Goal: Information Seeking & Learning: Learn about a topic

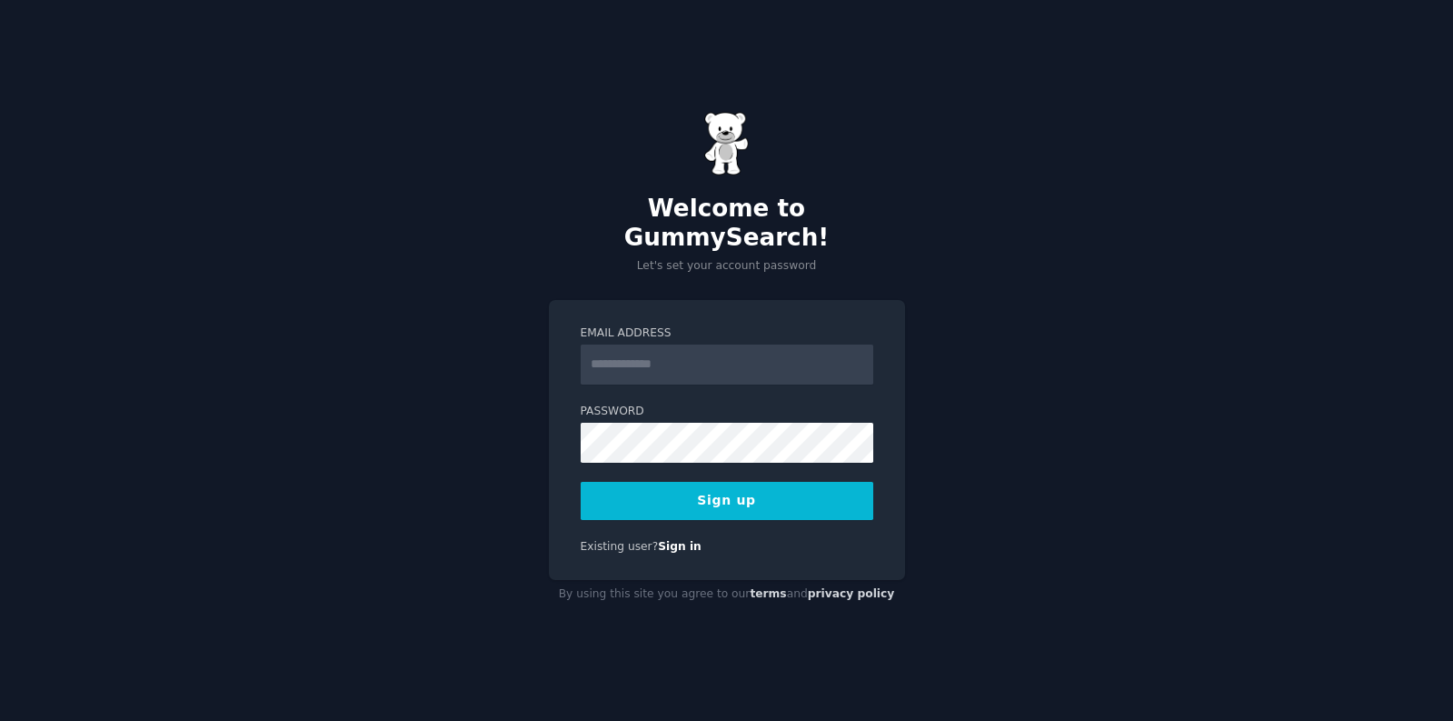
click at [734, 354] on input "Email Address" at bounding box center [727, 364] width 293 height 40
type input "**********"
click at [644, 490] on button "Sign up" at bounding box center [727, 501] width 293 height 38
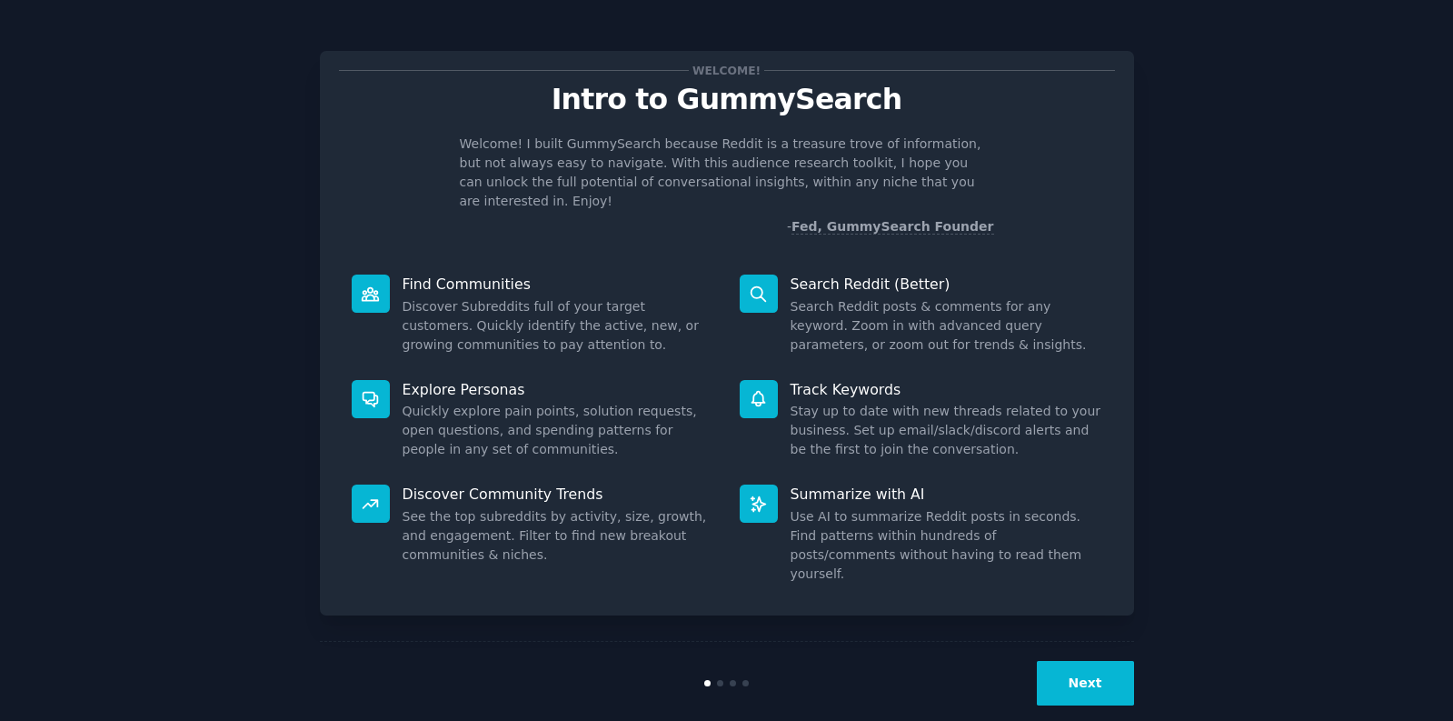
click at [1069, 661] on button "Next" at bounding box center [1085, 683] width 97 height 45
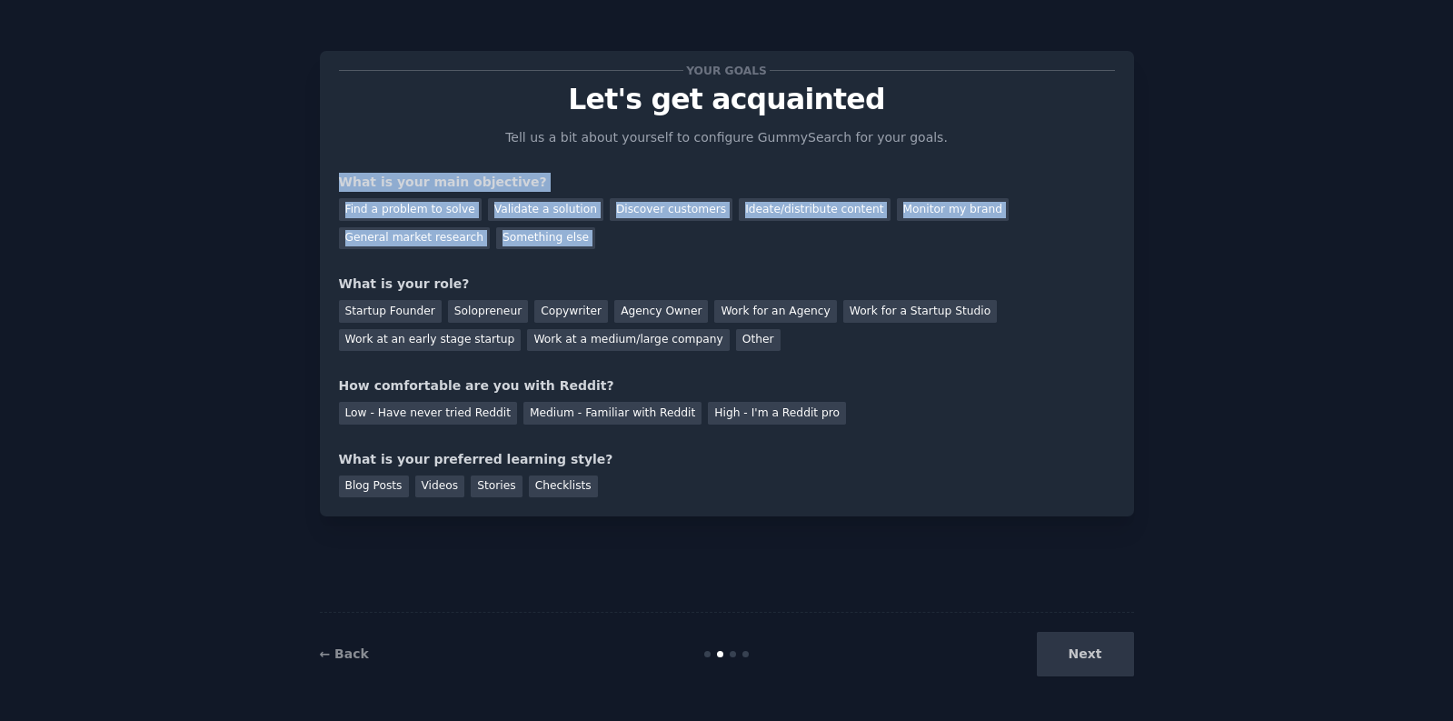
drag, startPoint x: 330, startPoint y: 178, endPoint x: 324, endPoint y: 264, distance: 86.5
click at [324, 264] on div "Your goals Let's get acquainted Tell us a bit about yourself to configure Gummy…" at bounding box center [727, 283] width 814 height 465
click at [324, 274] on div "Your goals Let's get acquainted Tell us a bit about yourself to configure Gummy…" at bounding box center [727, 283] width 814 height 465
drag, startPoint x: 329, startPoint y: 181, endPoint x: 332, endPoint y: 247, distance: 66.4
click at [332, 247] on div "Your goals Let's get acquainted Tell us a bit about yourself to configure Gummy…" at bounding box center [727, 283] width 814 height 465
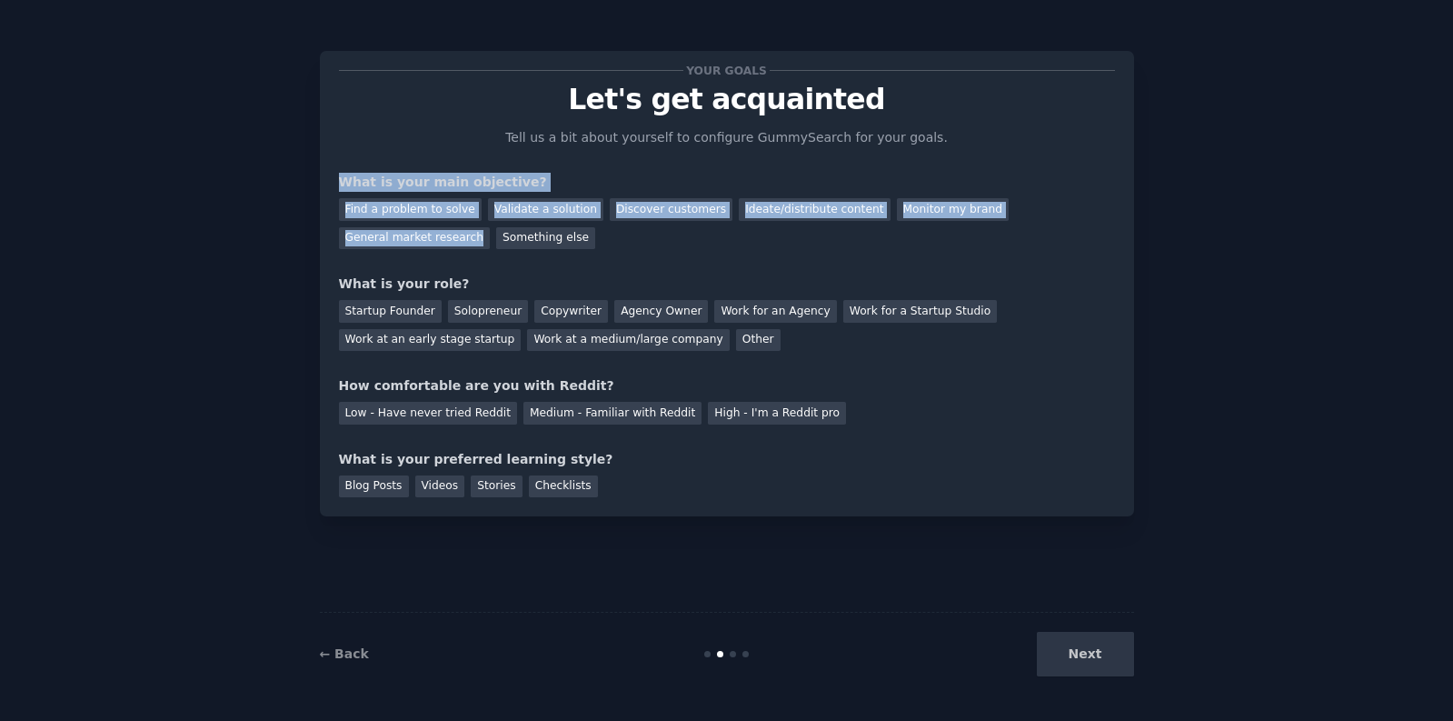
click at [332, 247] on div "Your goals Let's get acquainted Tell us a bit about yourself to configure Gummy…" at bounding box center [727, 283] width 814 height 465
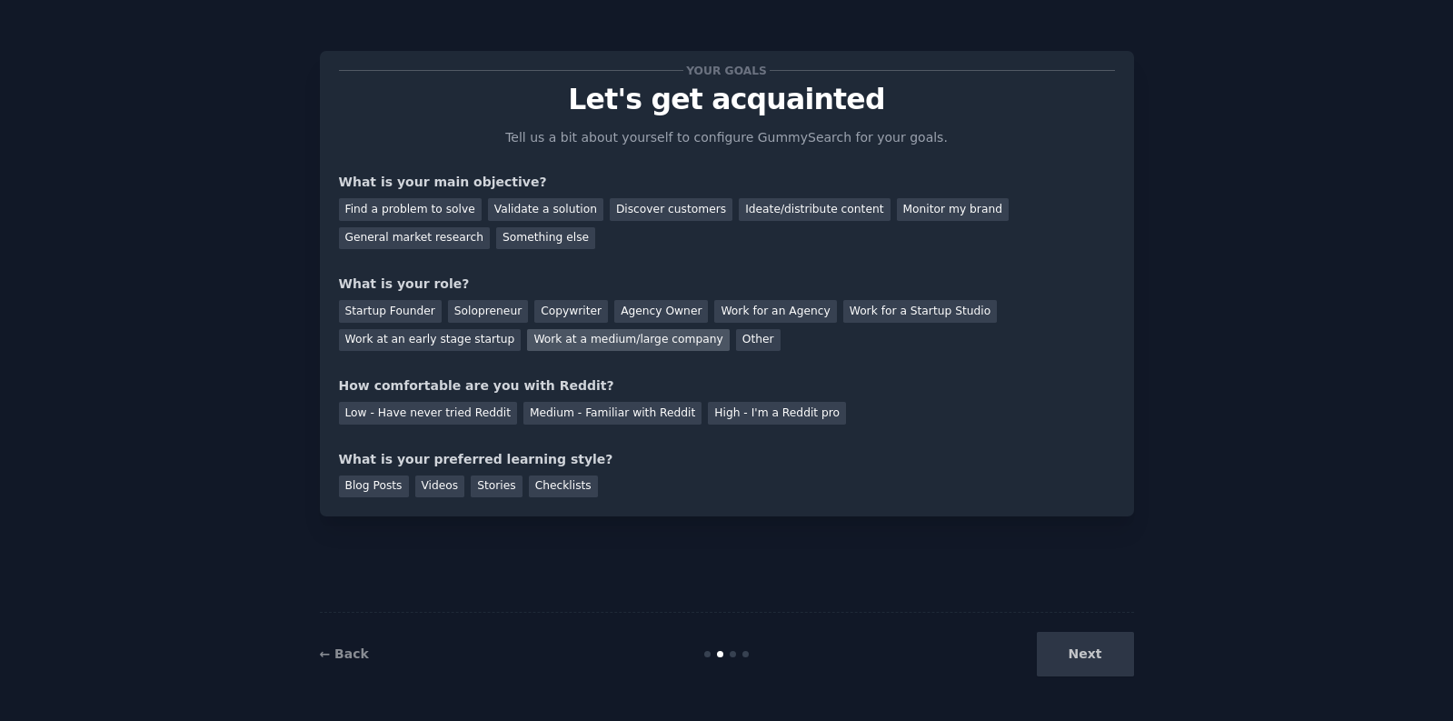
click at [605, 334] on div "Work at a medium/large company" at bounding box center [628, 340] width 202 height 23
click at [785, 205] on div "Ideate/distribute content" at bounding box center [814, 209] width 151 height 23
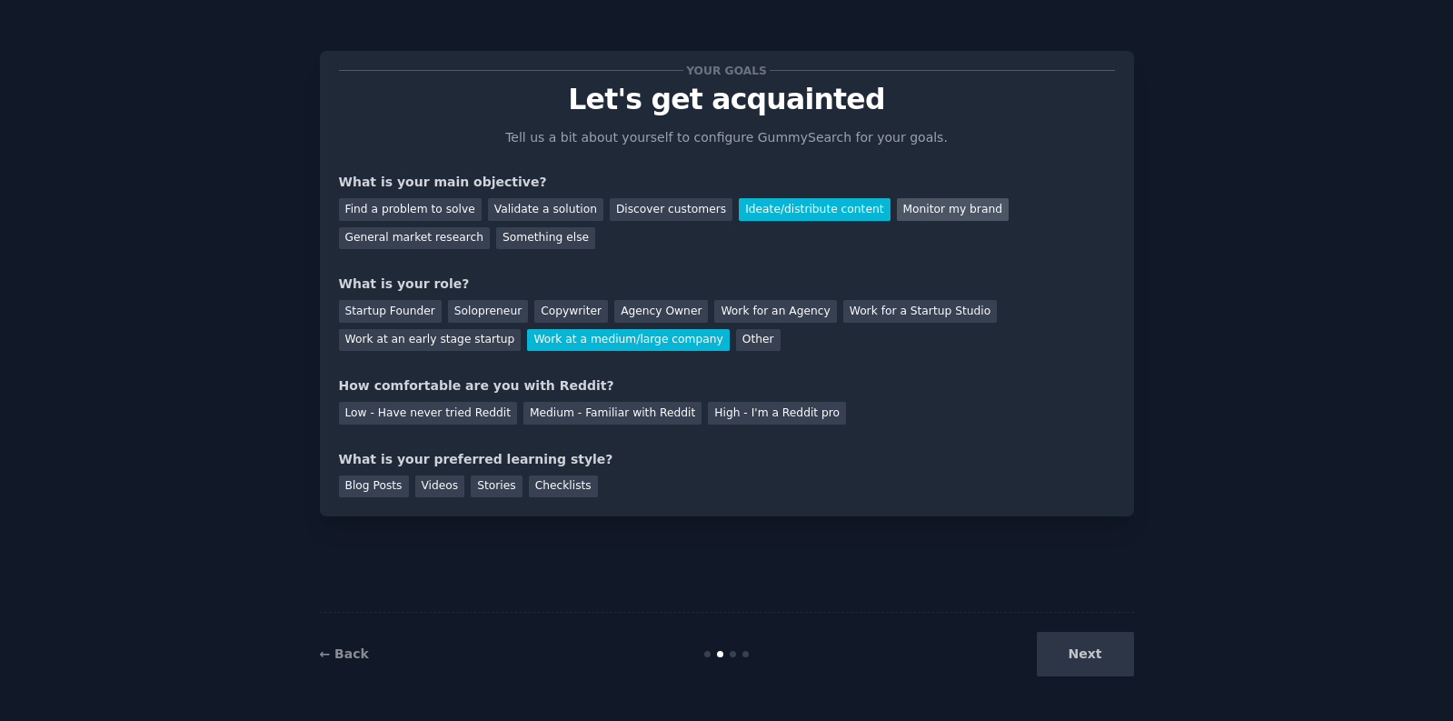
click at [905, 208] on div "Monitor my brand" at bounding box center [953, 209] width 112 height 23
click at [907, 219] on div "Monitor my brand" at bounding box center [953, 209] width 112 height 23
click at [518, 238] on div "Something else" at bounding box center [545, 238] width 99 height 23
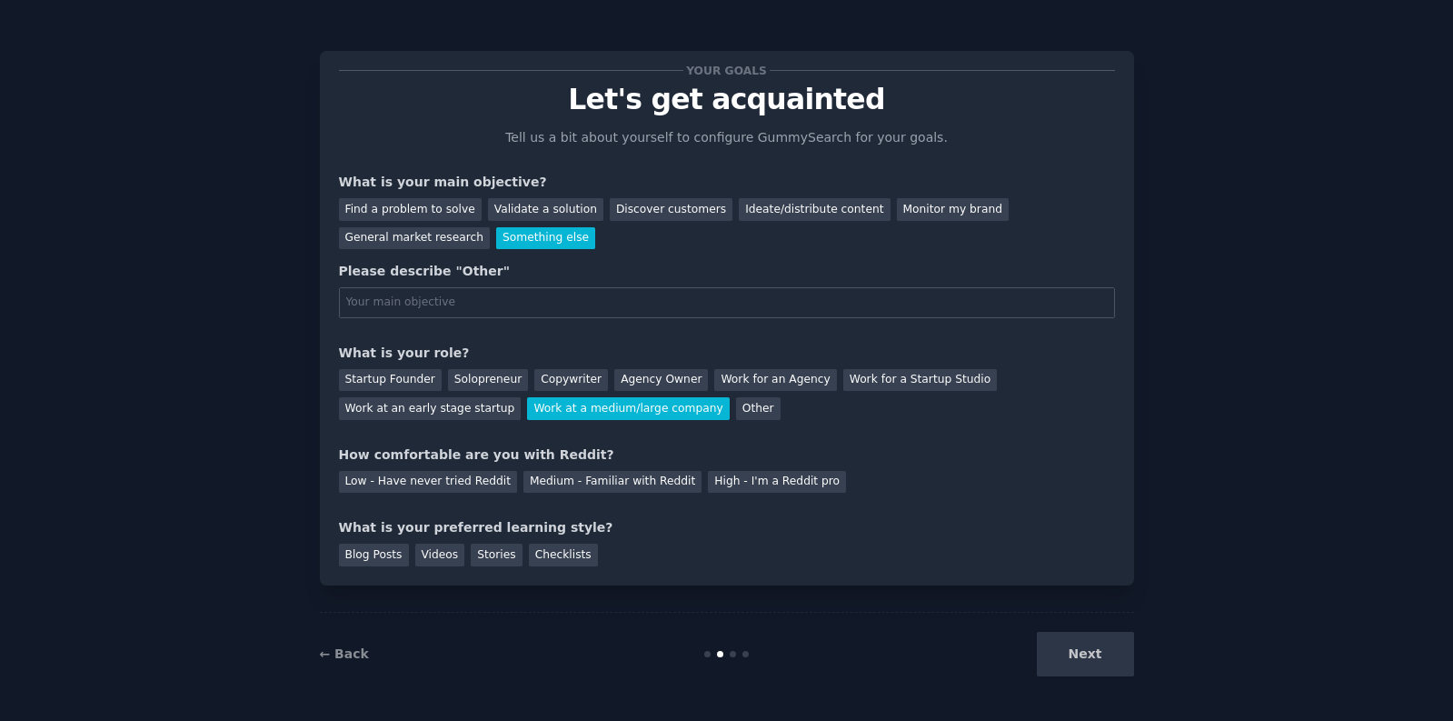
click at [506, 302] on input "text" at bounding box center [727, 302] width 776 height 31
type input "Find relevant threads"
click at [636, 477] on div "Medium - Familiar with Reddit" at bounding box center [613, 482] width 178 height 23
click at [428, 563] on div "Videos" at bounding box center [440, 555] width 50 height 23
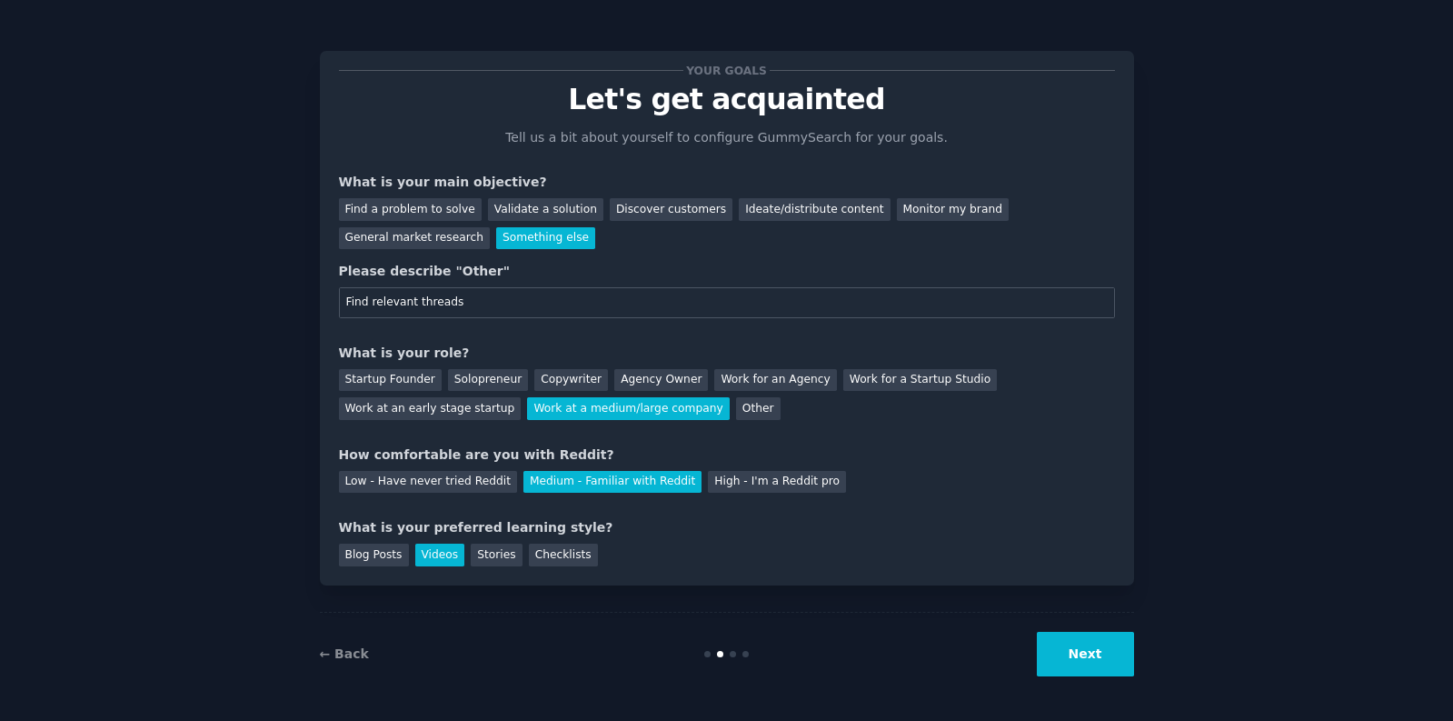
click at [1062, 630] on div "← Back Next" at bounding box center [727, 654] width 814 height 84
click at [1073, 637] on button "Next" at bounding box center [1085, 654] width 97 height 45
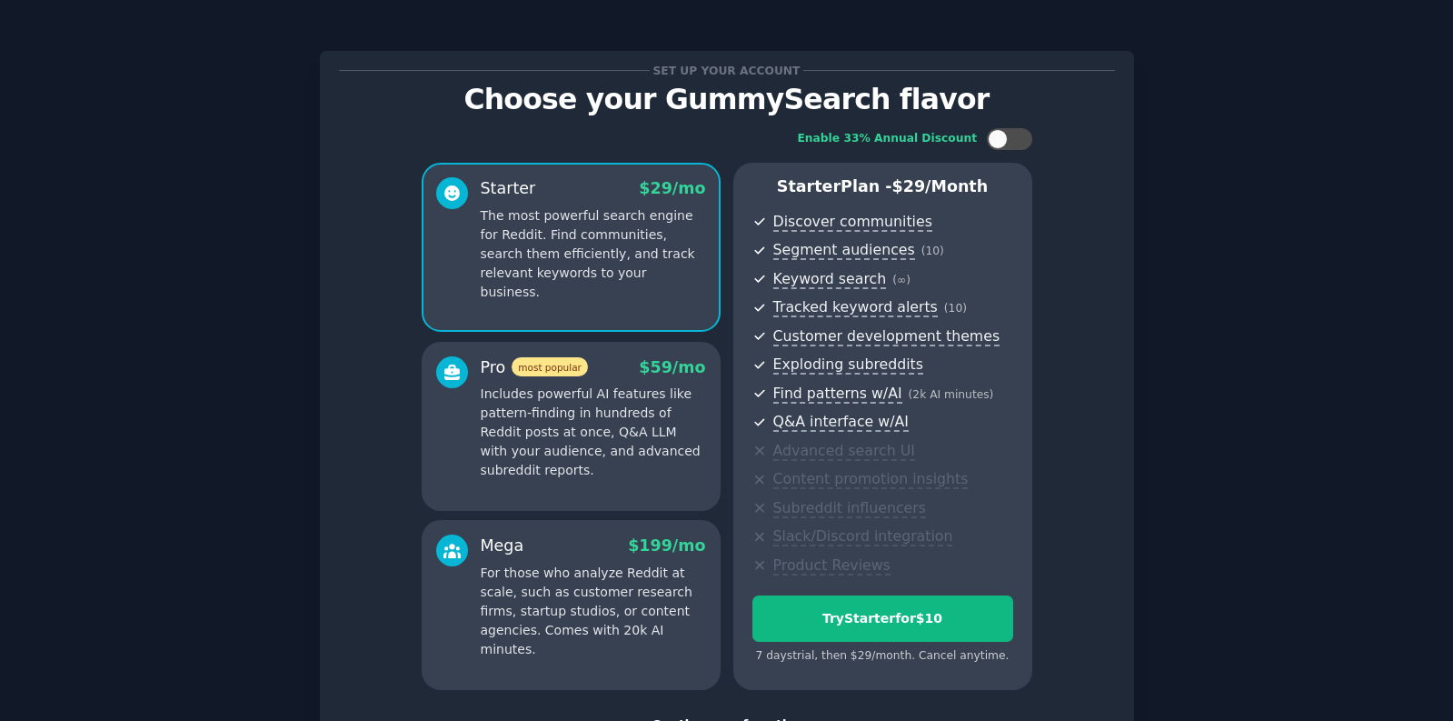
scroll to position [141, 0]
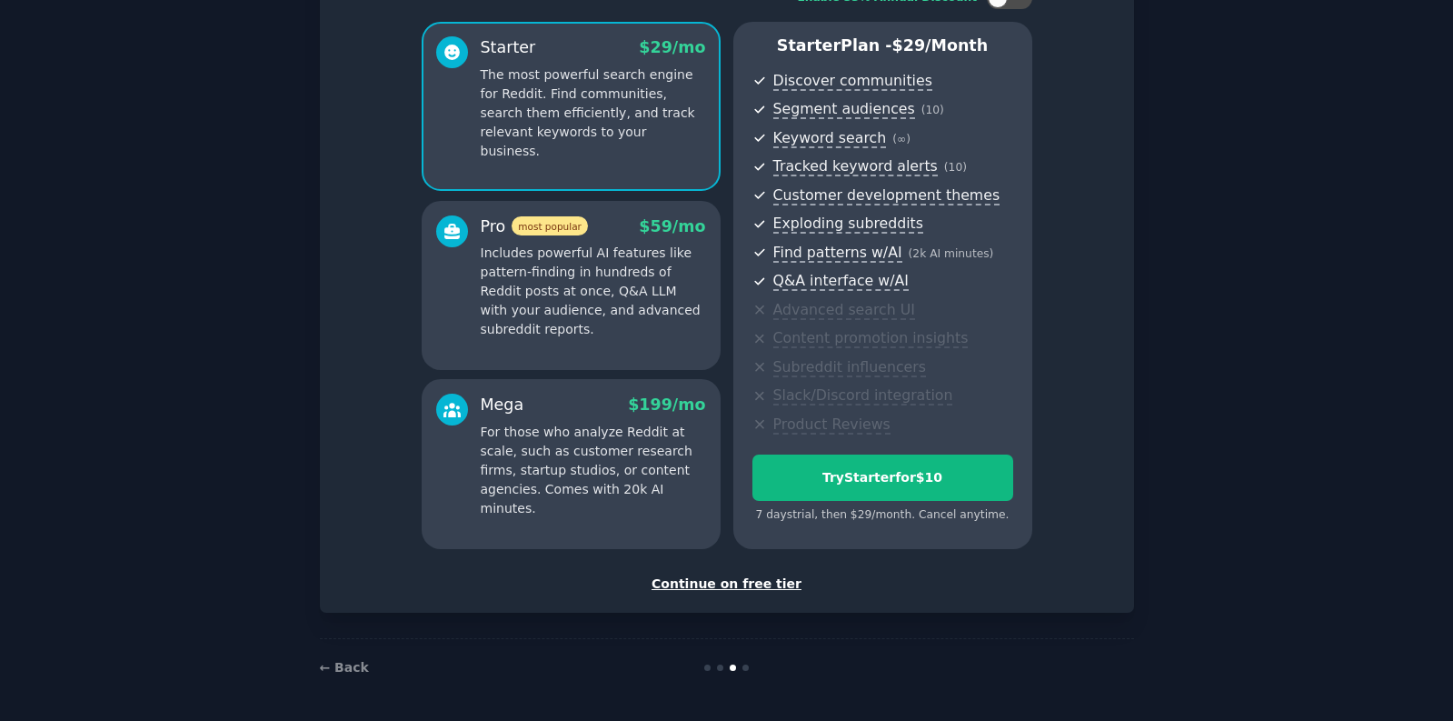
click at [753, 586] on div "Continue on free tier" at bounding box center [727, 583] width 776 height 19
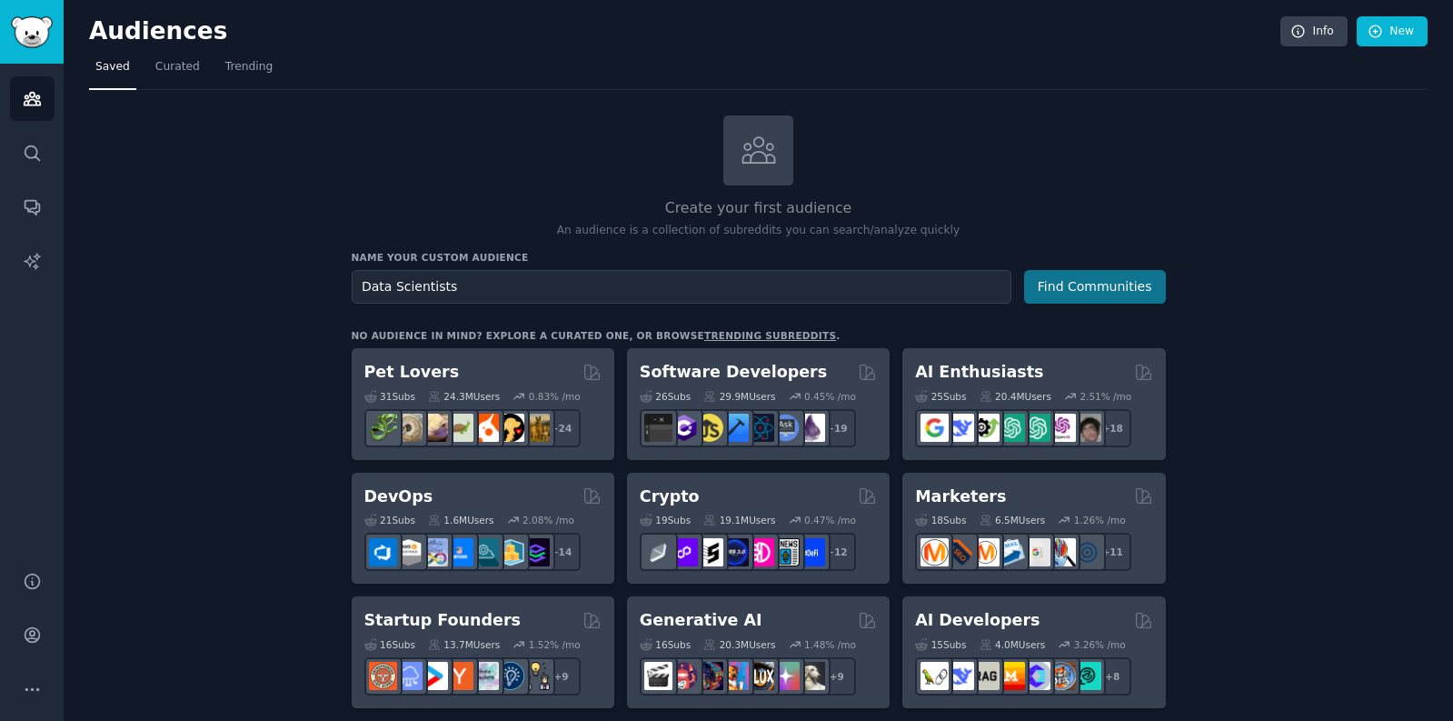
type input "Data Scientists"
click at [1085, 292] on button "Find Communities" at bounding box center [1095, 287] width 142 height 34
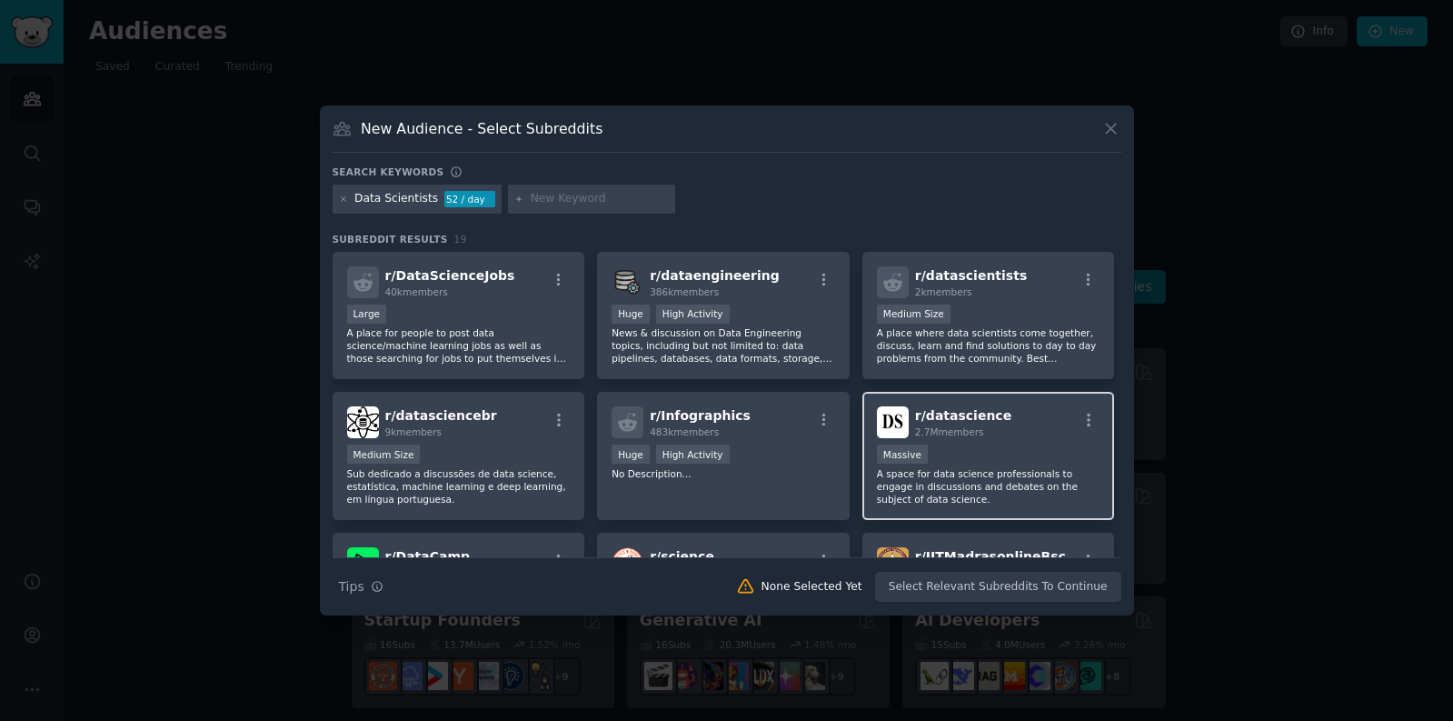
click at [1015, 441] on div "r/ datascience 2.7M members 1,000,000+ members Massive A space for data science…" at bounding box center [989, 456] width 253 height 128
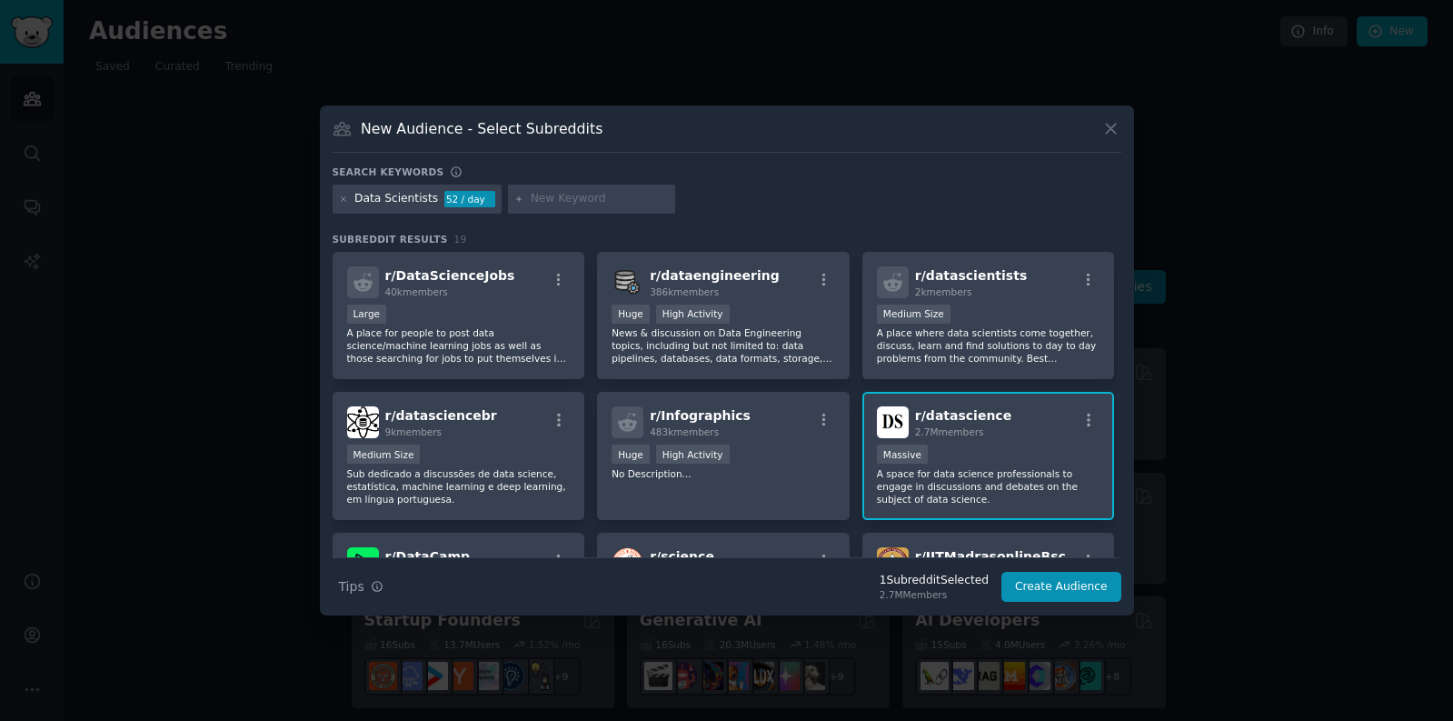
click at [538, 212] on div at bounding box center [591, 199] width 167 height 29
click at [538, 200] on input "text" at bounding box center [600, 199] width 138 height 16
paste input "r/DataScientist"
type input "r/DataScientist"
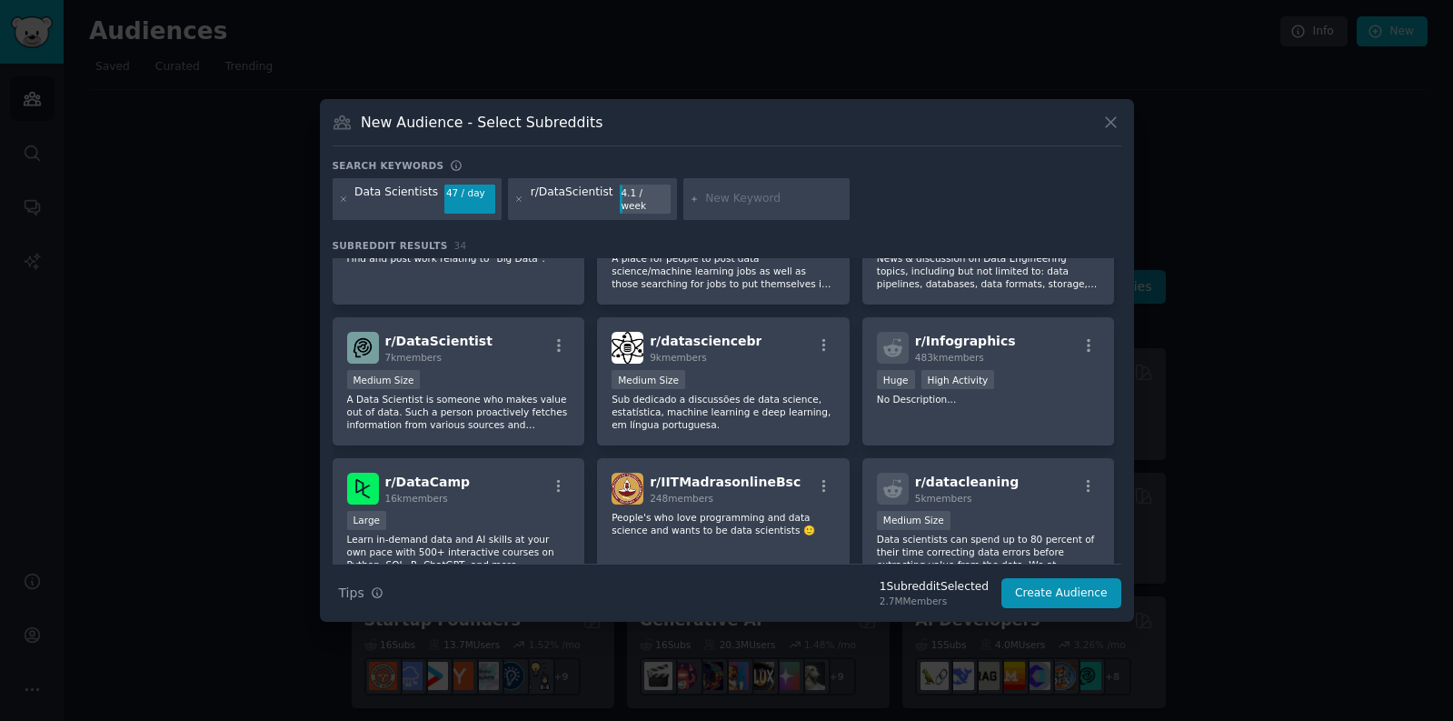
scroll to position [384, 0]
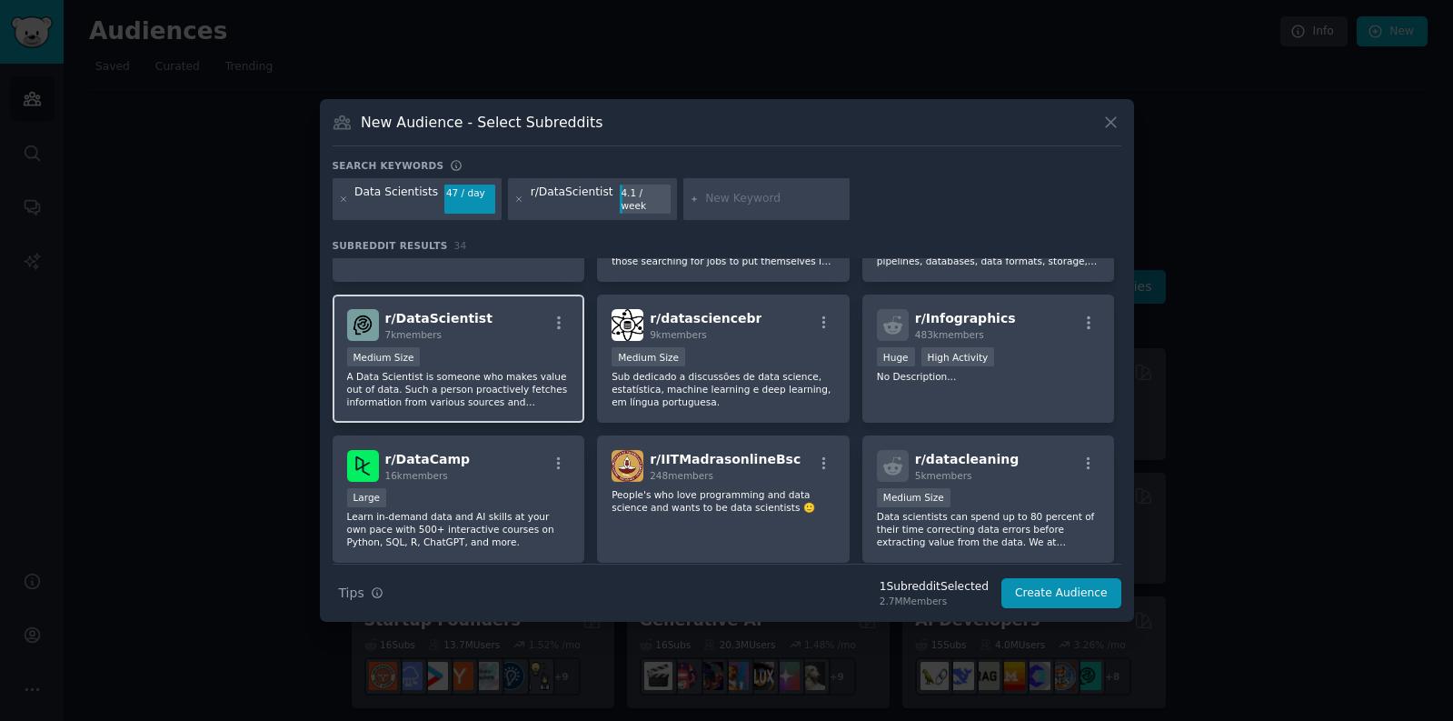
click at [503, 329] on div "r/ DataScientist 7k members" at bounding box center [459, 325] width 224 height 32
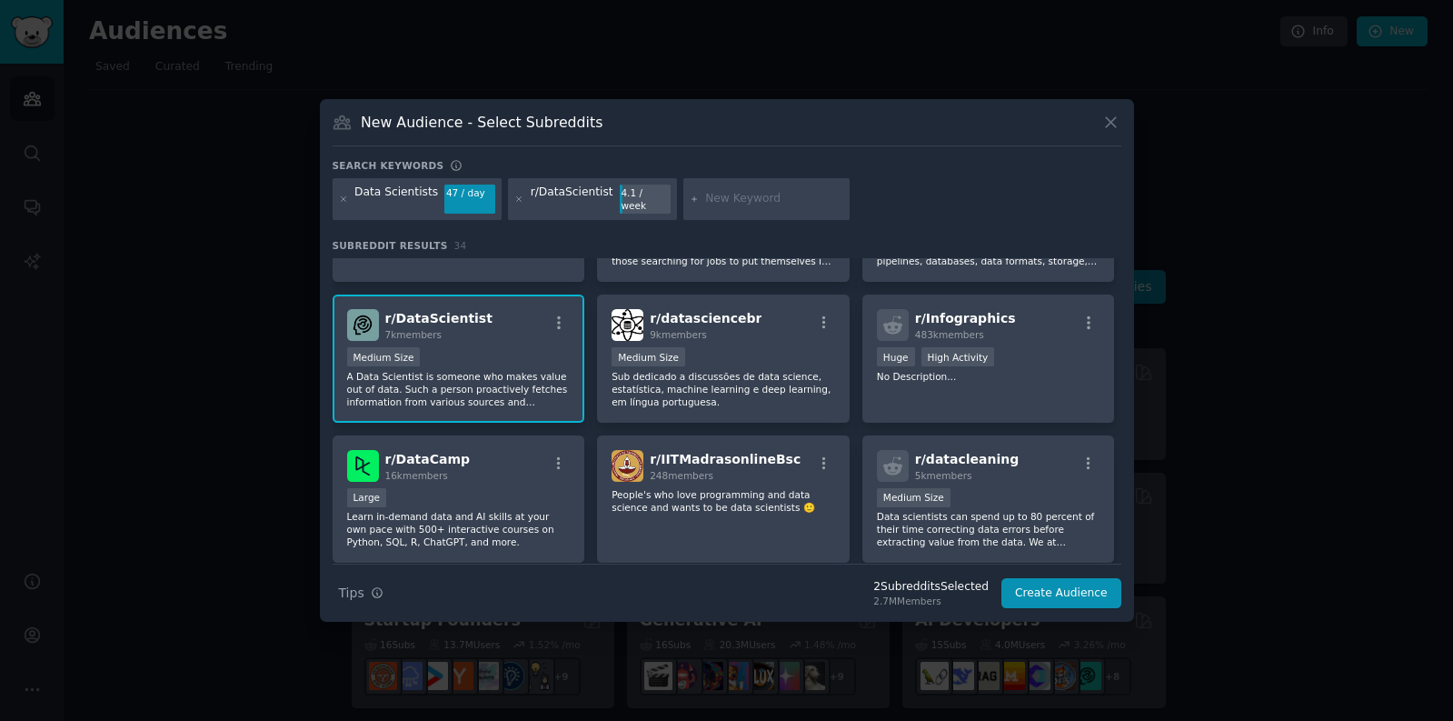
scroll to position [0, 0]
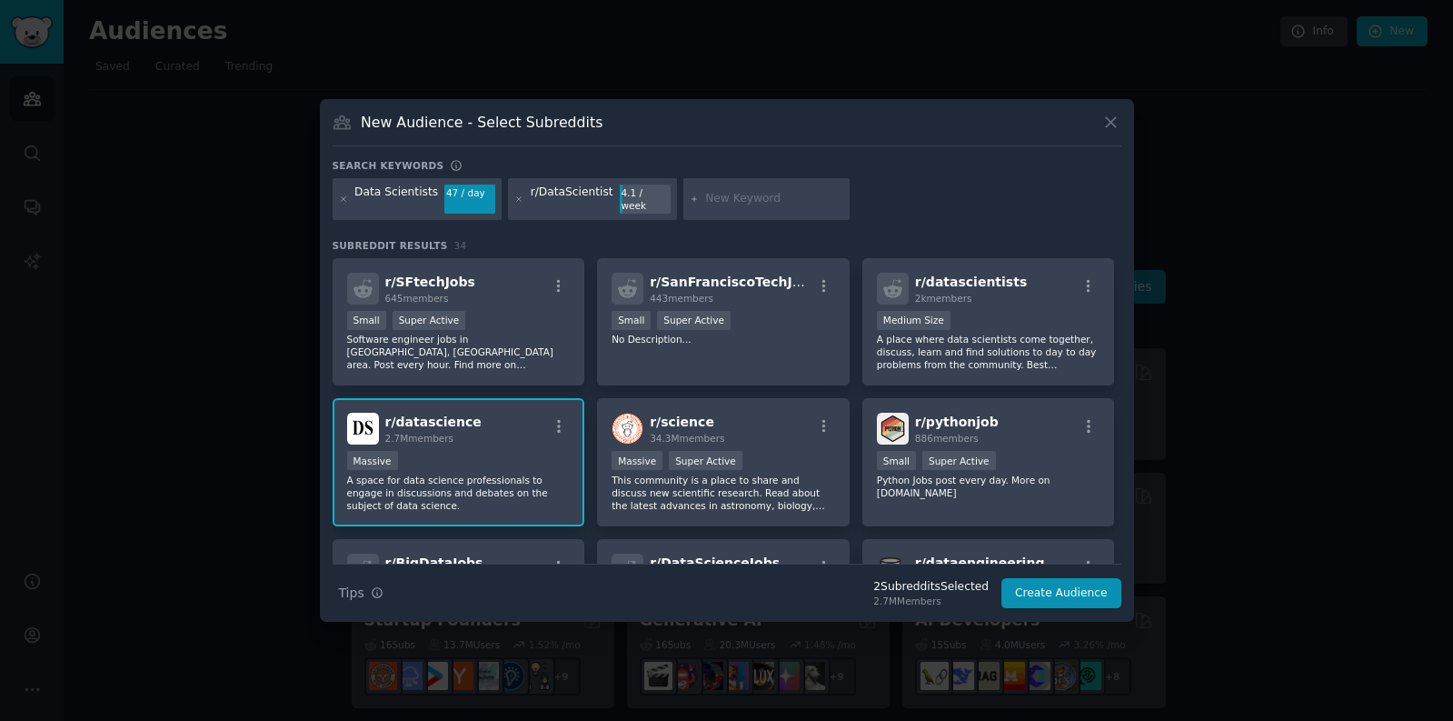
click at [710, 204] on input "text" at bounding box center [774, 199] width 138 height 16
type input "mlops"
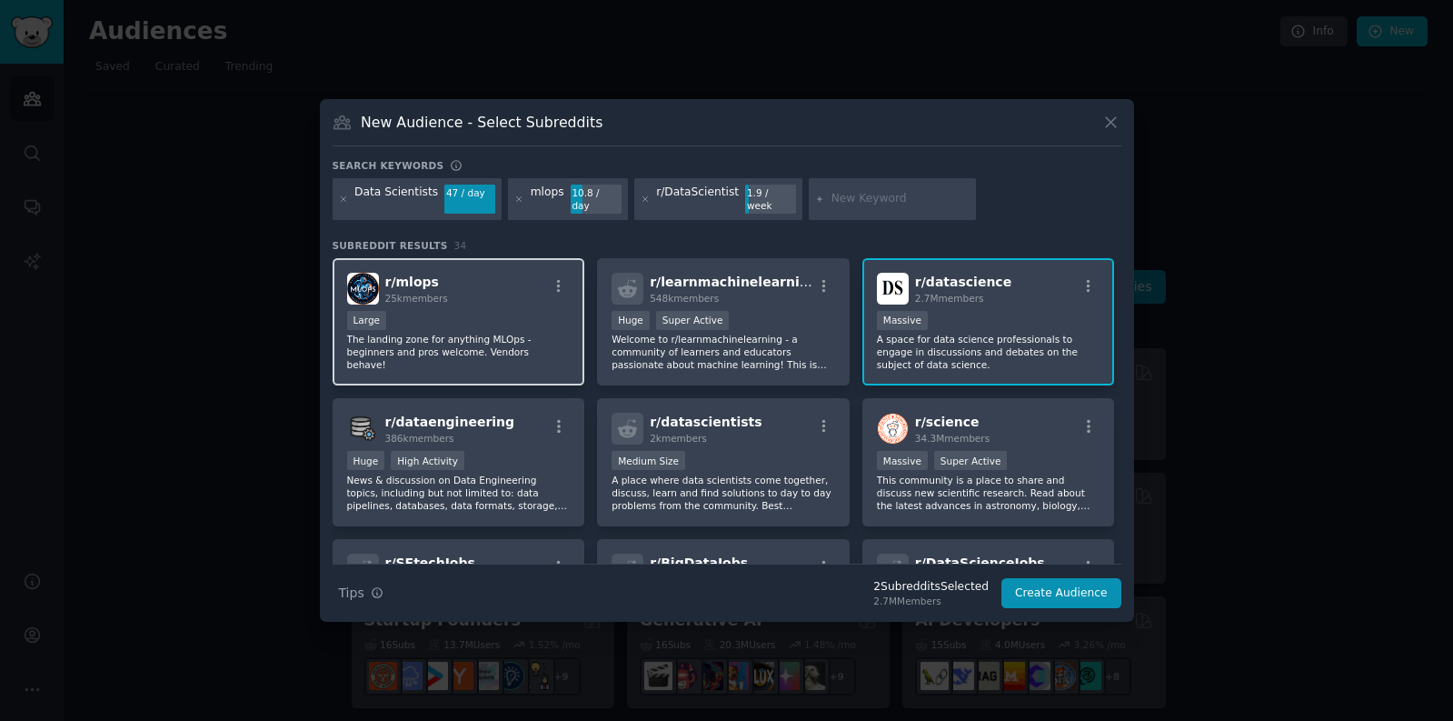
click at [479, 333] on p "The landing zone for anything MLOps - beginners and pros welcome. Vendors behav…" at bounding box center [459, 352] width 224 height 38
click at [1092, 578] on button "Create Audience" at bounding box center [1062, 593] width 120 height 31
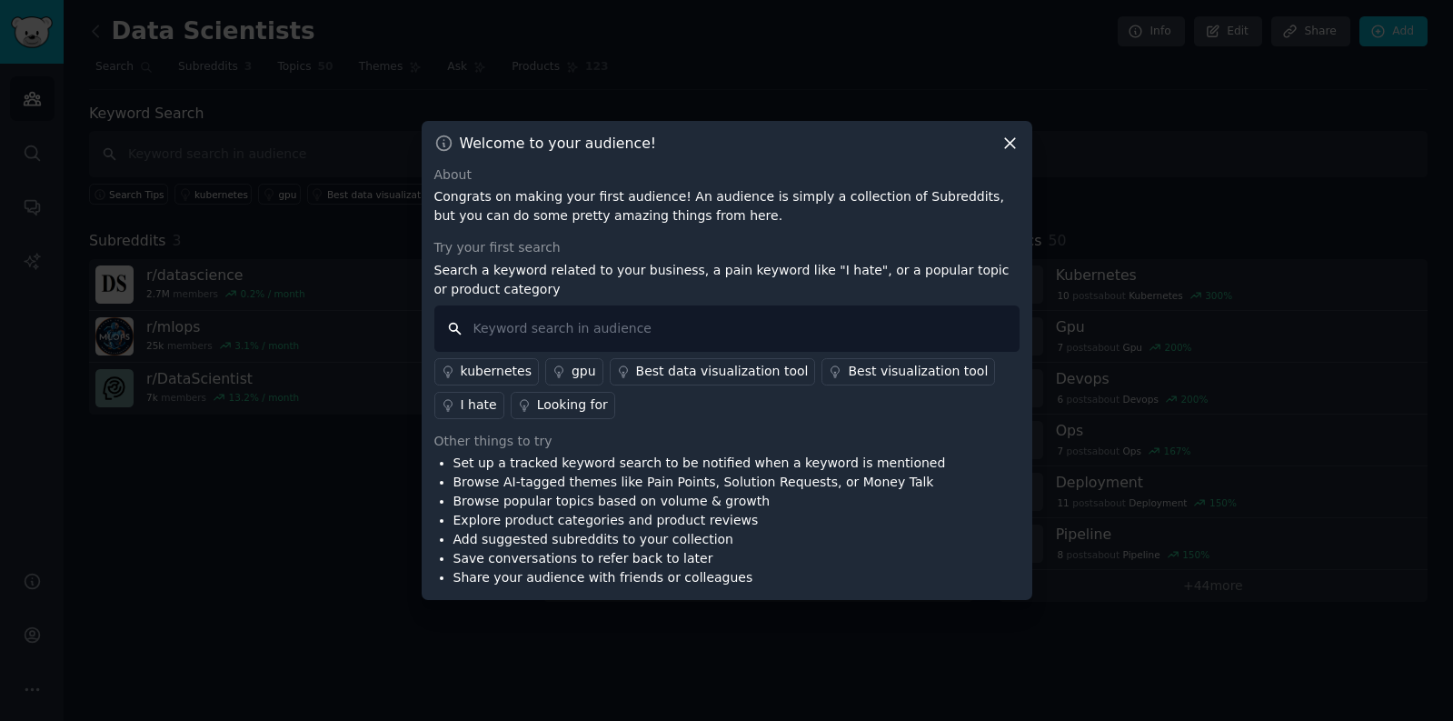
click at [570, 328] on input "text" at bounding box center [726, 328] width 585 height 46
type input "domino"
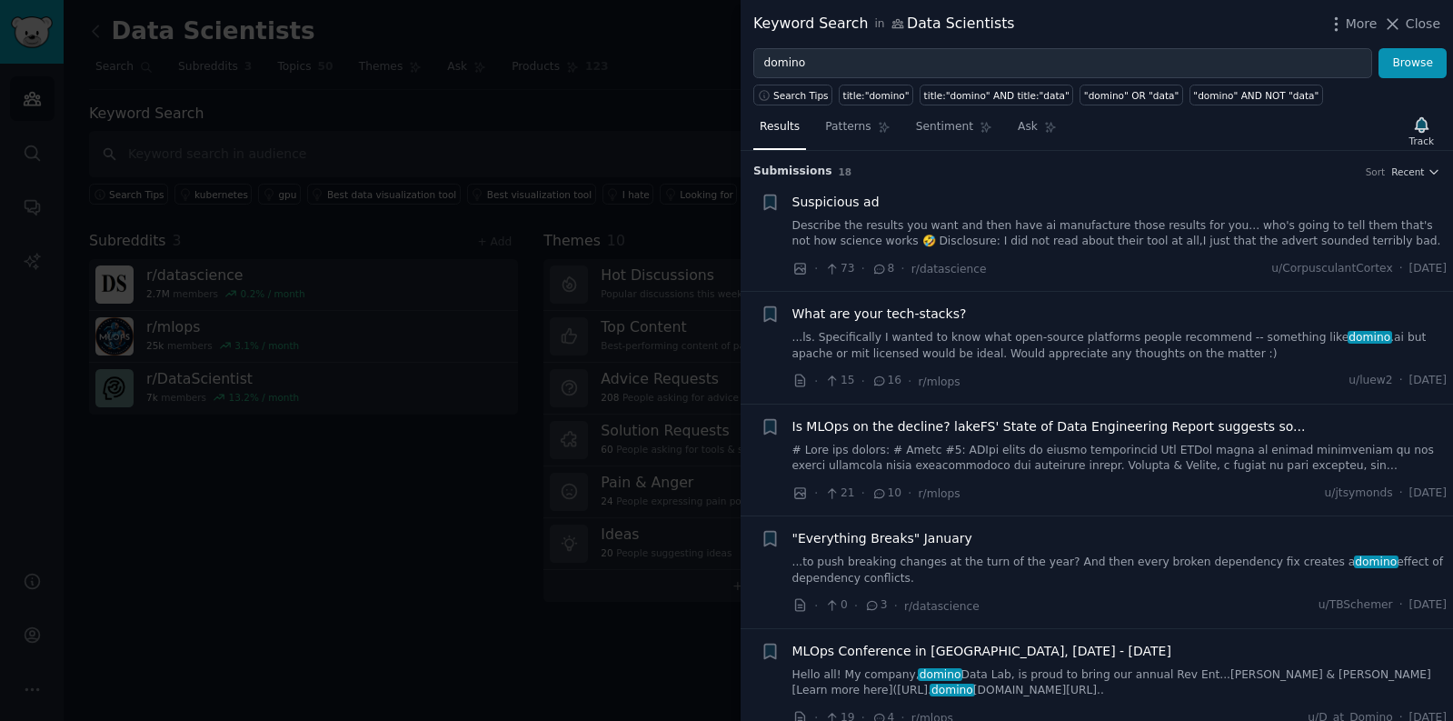
click at [889, 226] on link "Describe the results you want and then have ai manufacture those results for yo…" at bounding box center [1120, 234] width 655 height 32
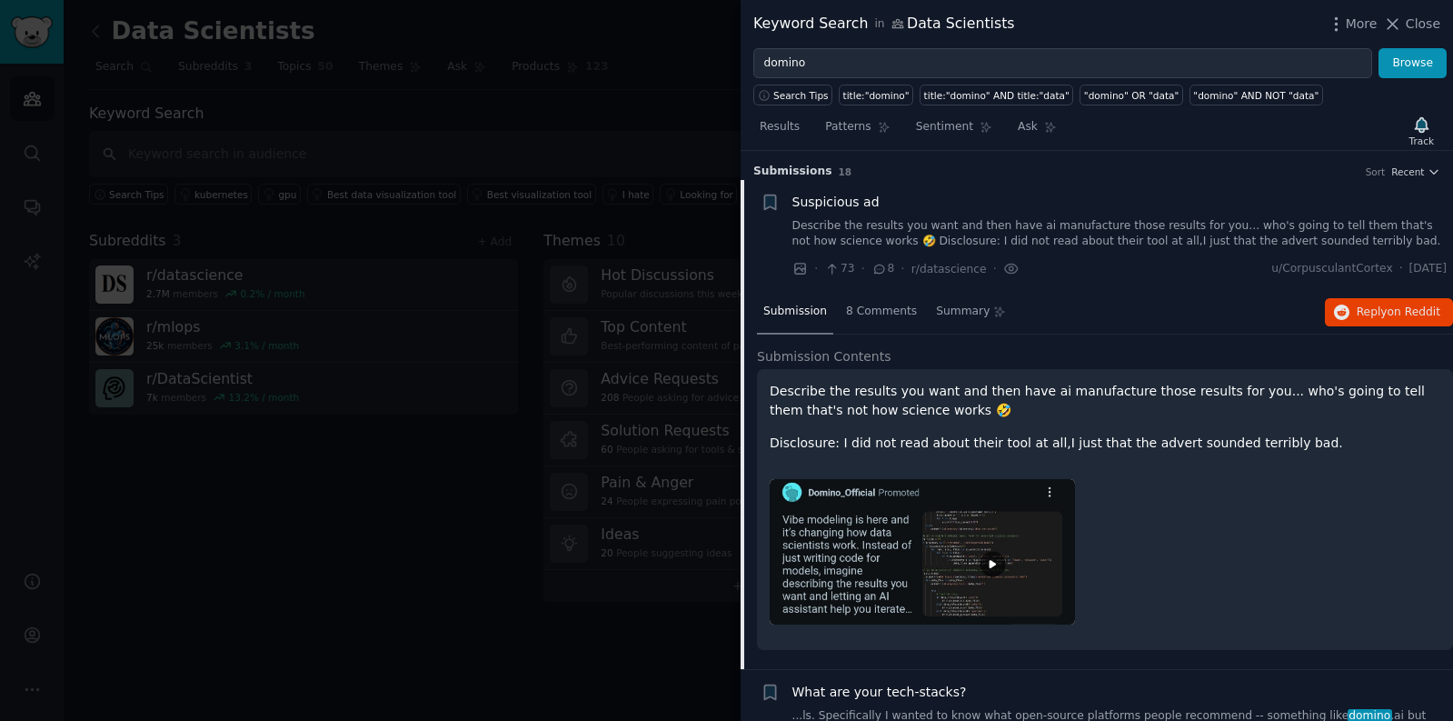
scroll to position [28, 0]
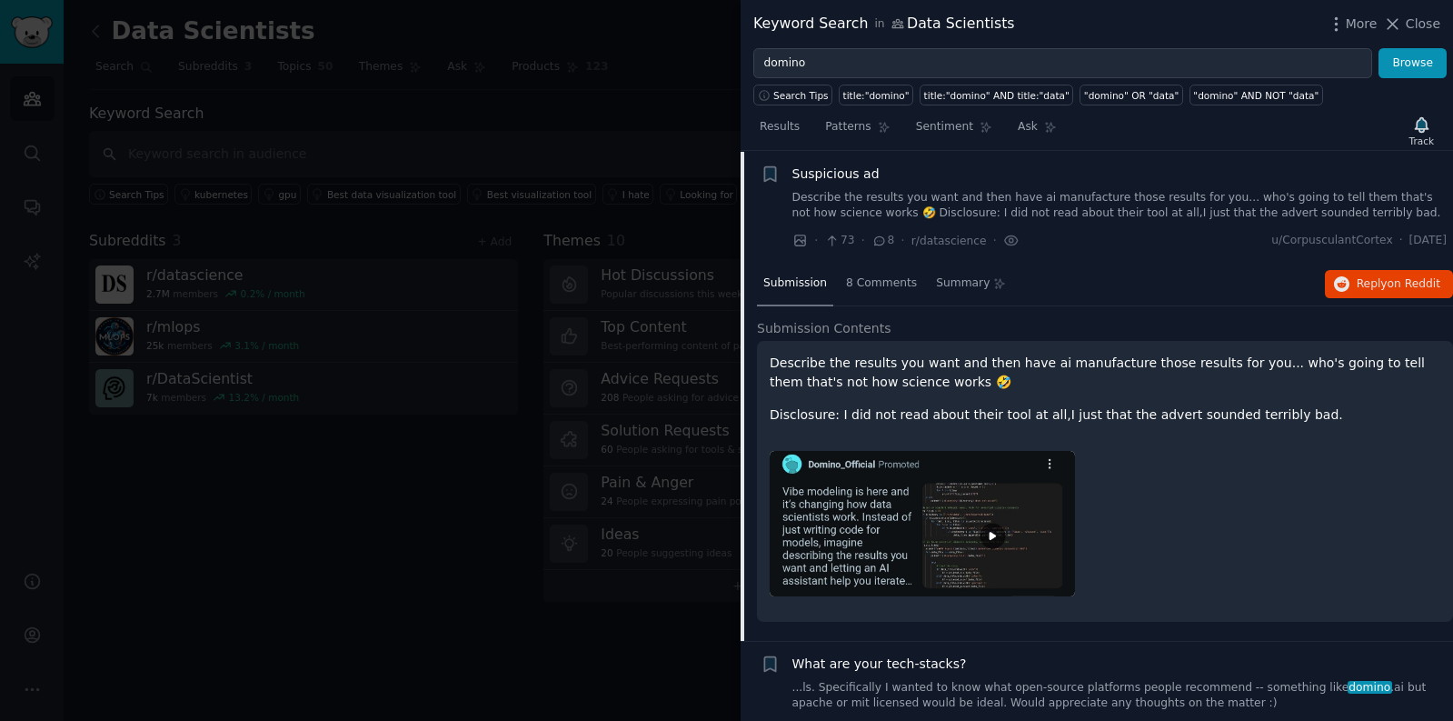
click at [1087, 390] on p "Describe the results you want and then have ai manufacture those results for yo…" at bounding box center [1105, 373] width 671 height 38
click at [992, 522] on img at bounding box center [922, 523] width 305 height 145
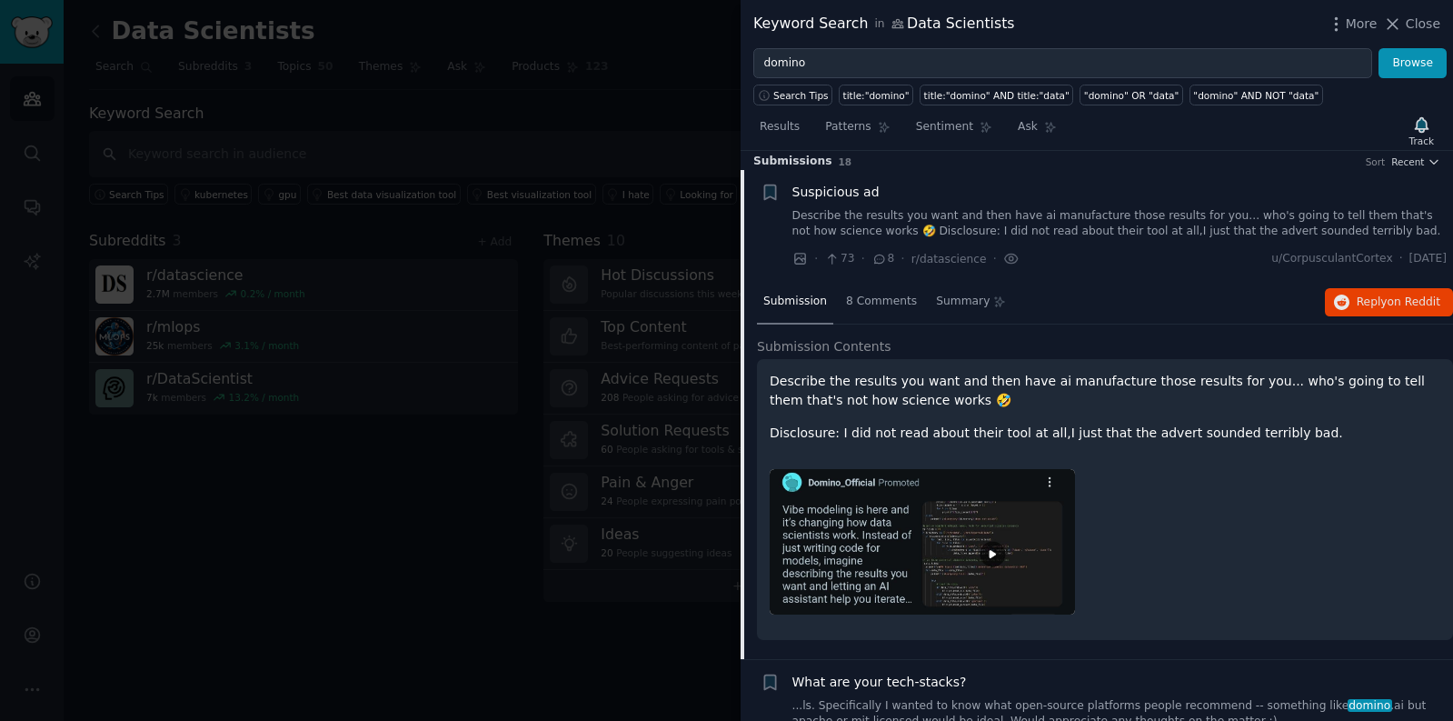
scroll to position [0, 0]
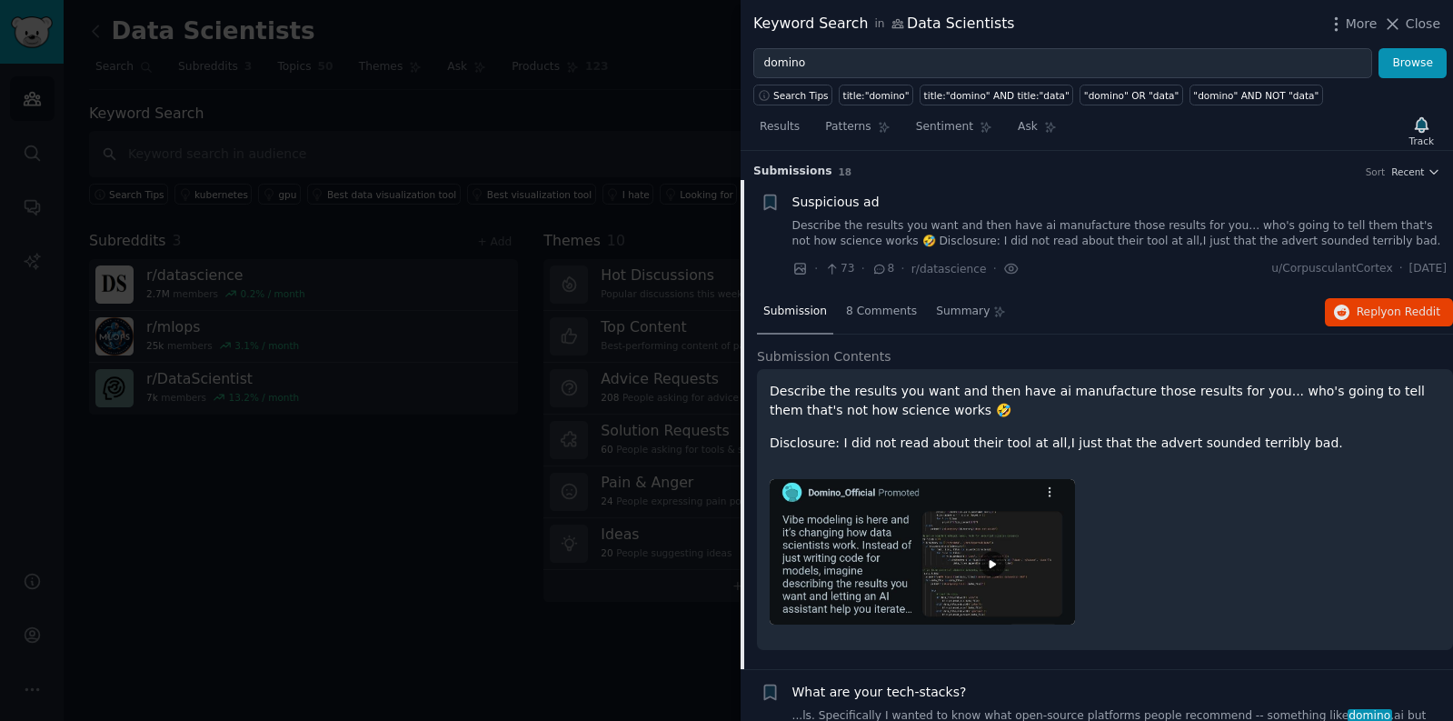
click at [843, 201] on span "Suspicious ad" at bounding box center [836, 202] width 87 height 19
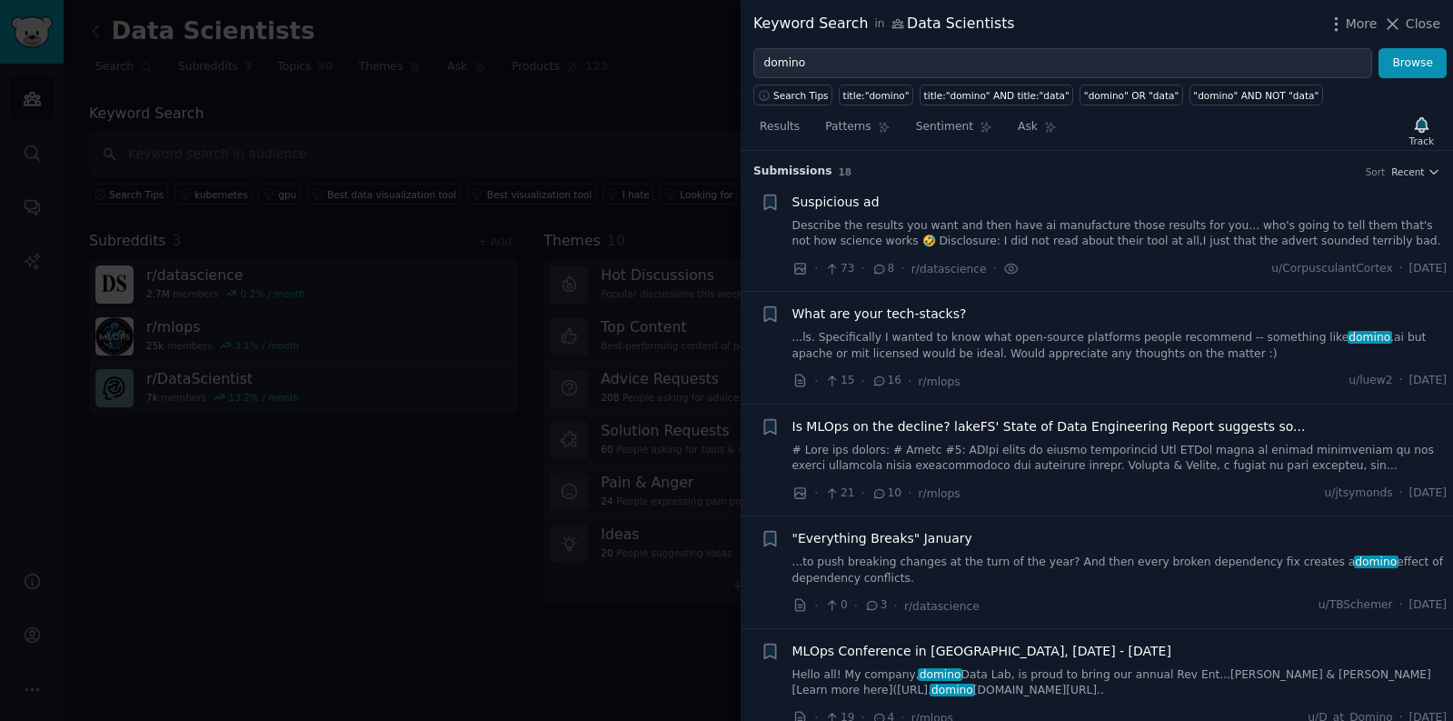
scroll to position [28, 0]
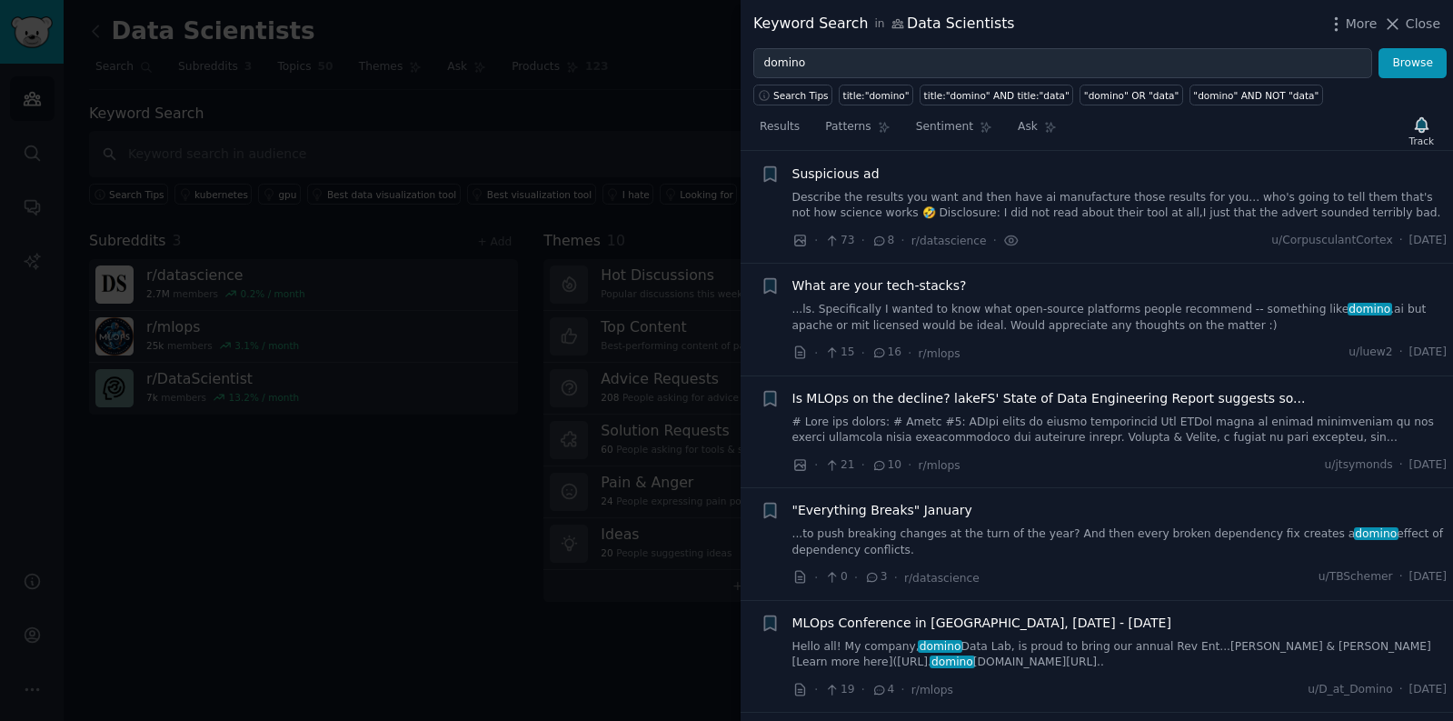
click at [841, 171] on span "Suspicious ad" at bounding box center [836, 174] width 87 height 19
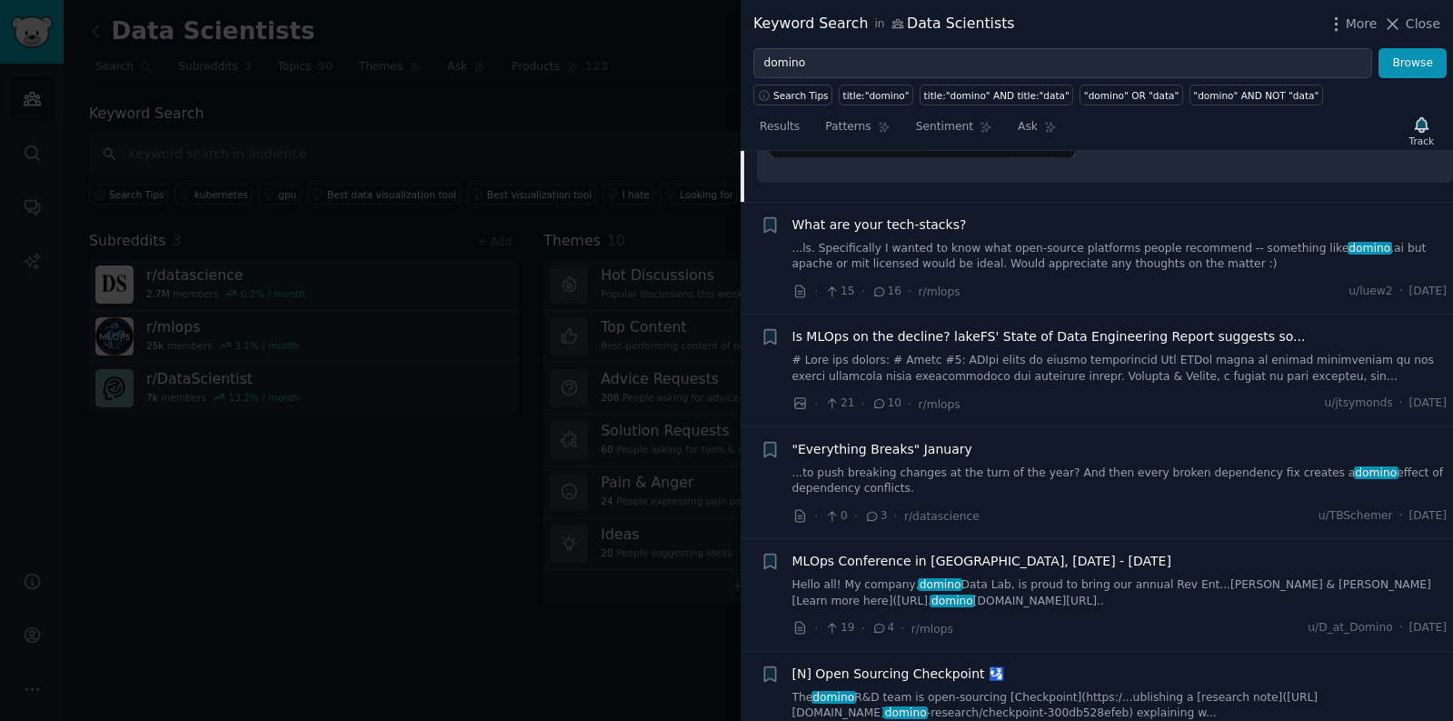
scroll to position [477, 0]
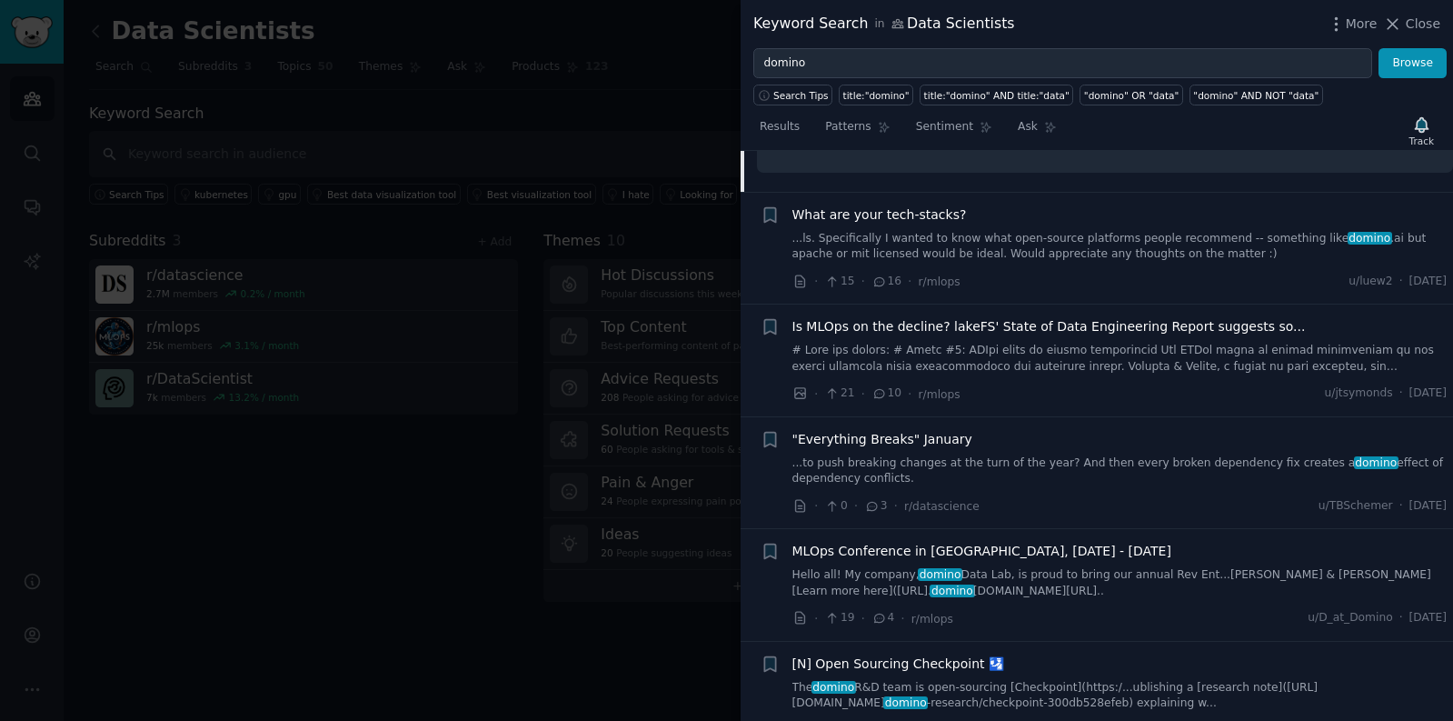
click at [1060, 369] on link at bounding box center [1120, 359] width 655 height 32
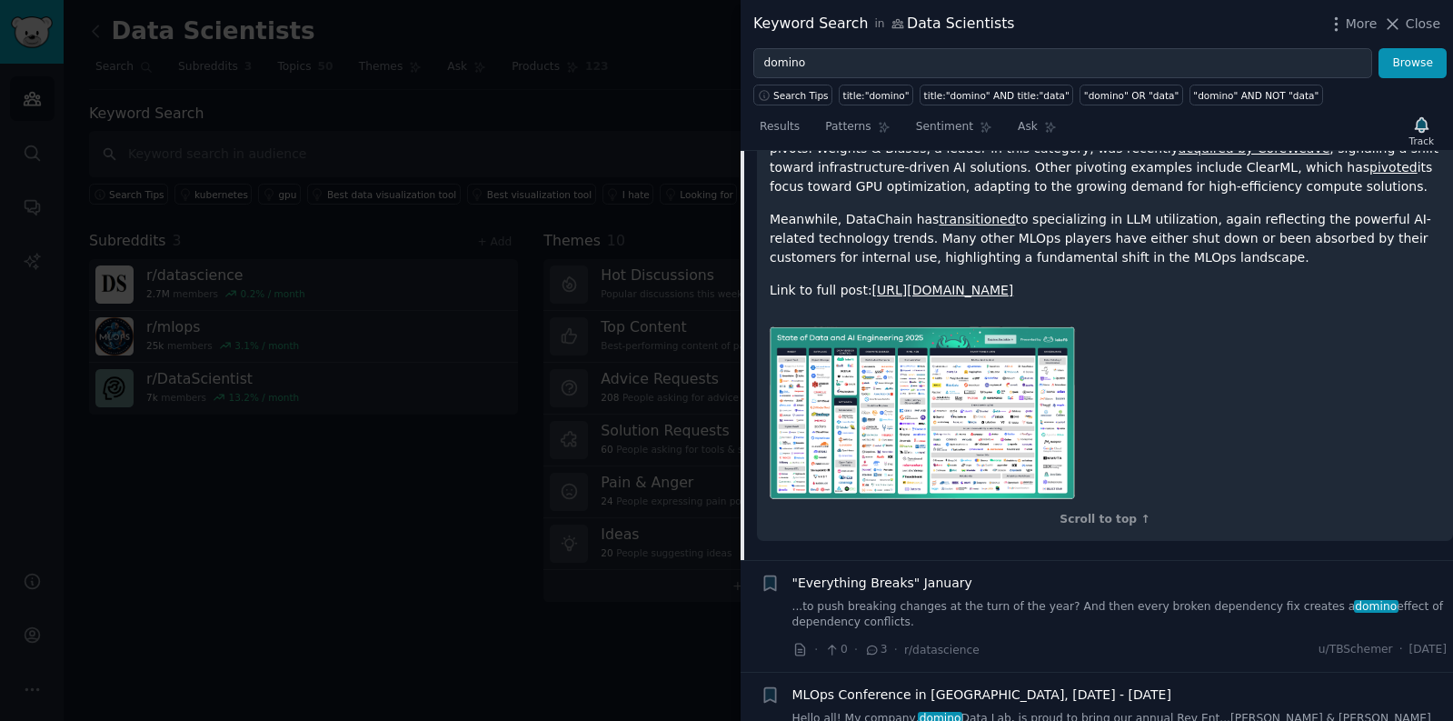
scroll to position [547, 0]
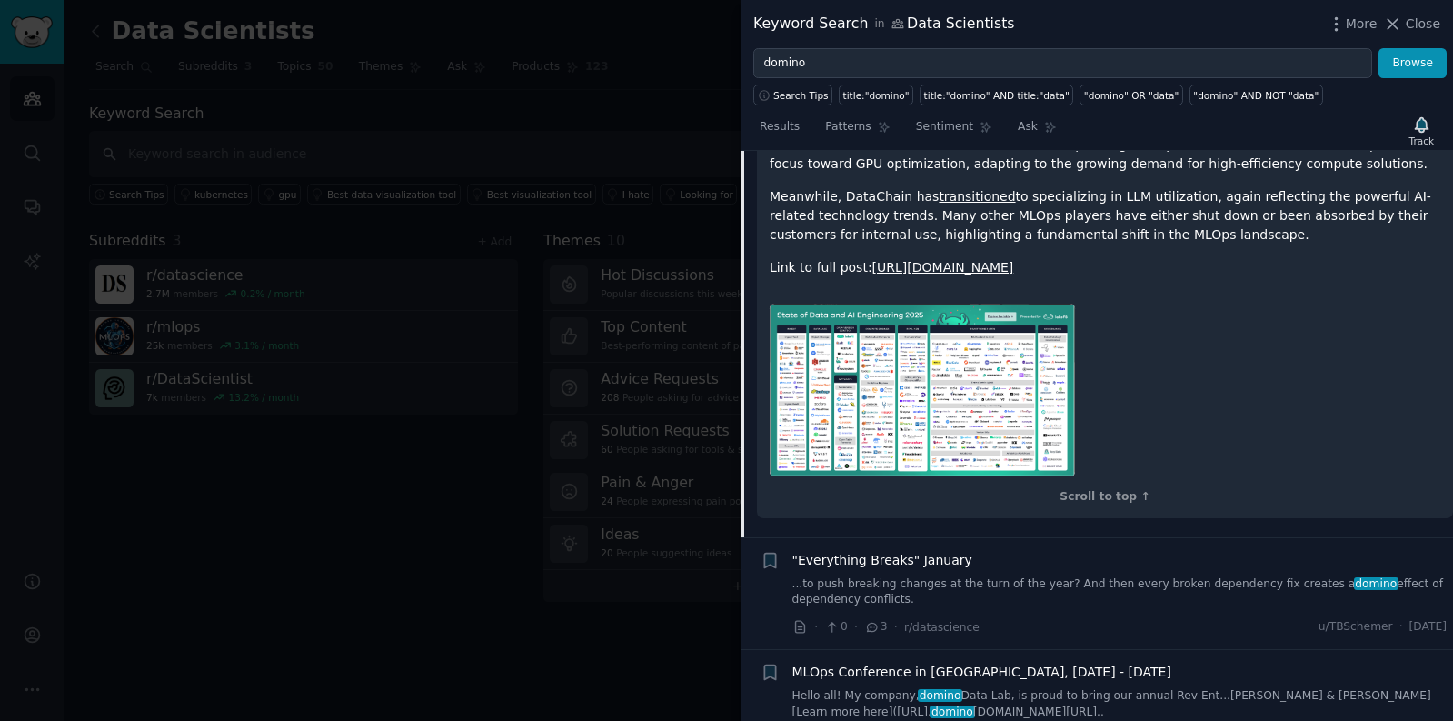
click at [903, 434] on img at bounding box center [922, 390] width 305 height 173
click at [933, 373] on img at bounding box center [922, 390] width 305 height 173
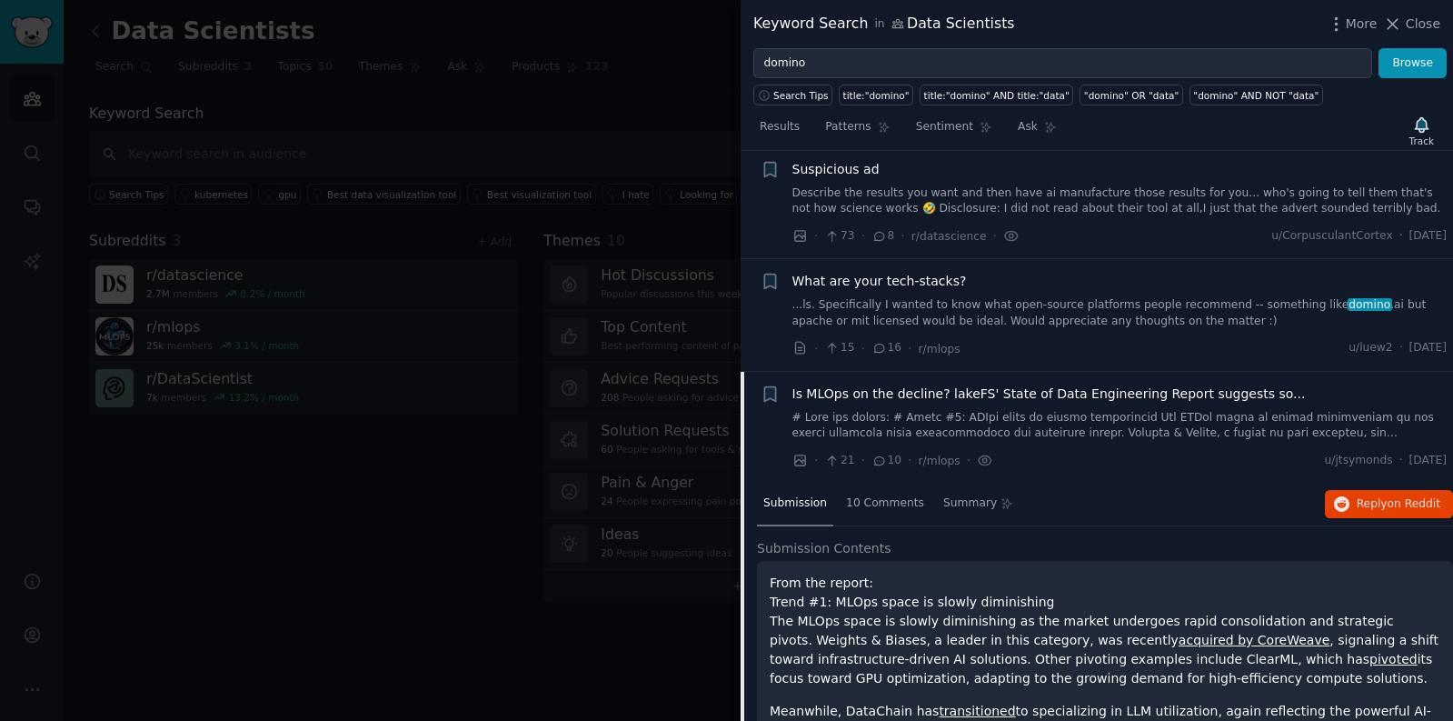
scroll to position [35, 0]
click at [873, 344] on icon at bounding box center [880, 345] width 16 height 13
click at [831, 273] on span "What are your tech-stacks?" at bounding box center [880, 278] width 175 height 19
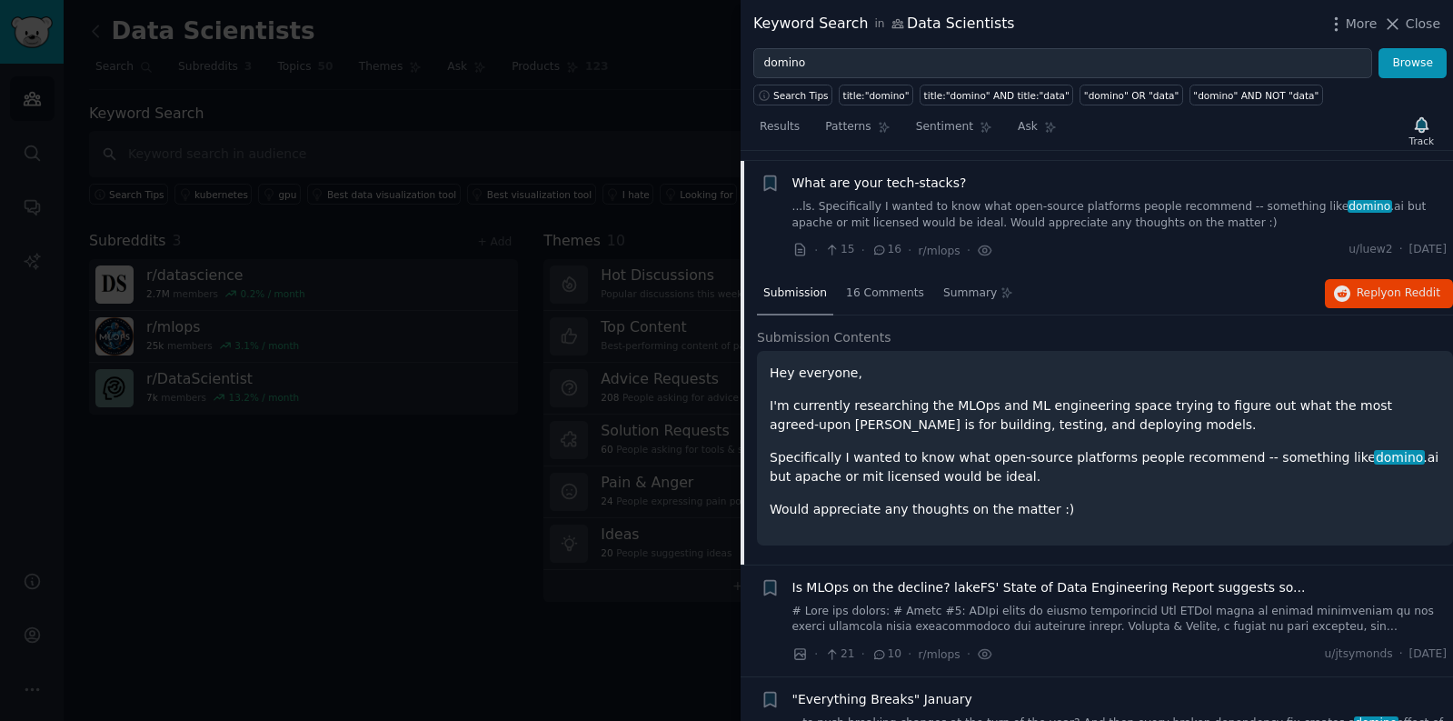
scroll to position [141, 0]
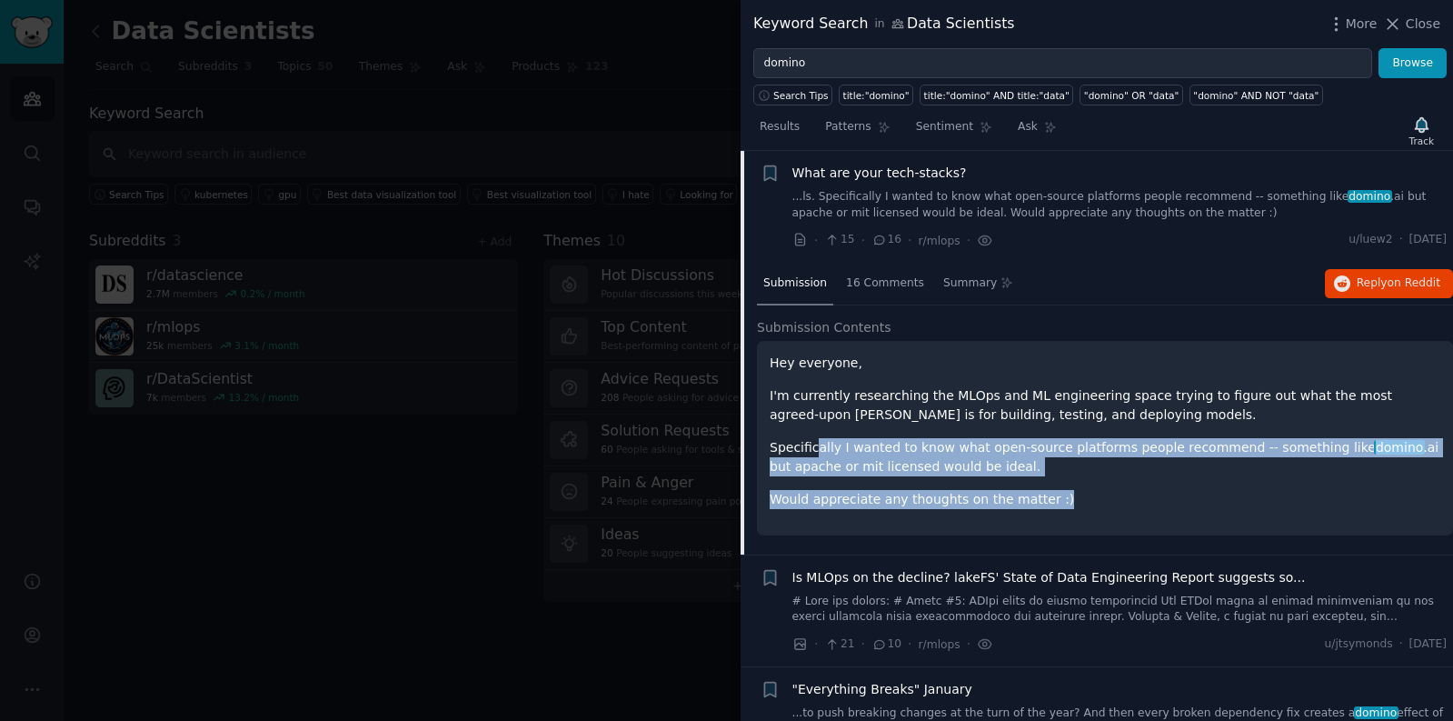
drag, startPoint x: 818, startPoint y: 444, endPoint x: 821, endPoint y: 521, distance: 76.4
click at [821, 521] on div "Hey everyone, I'm currently researching the MLOps and ML engineering space tryi…" at bounding box center [1105, 438] width 696 height 195
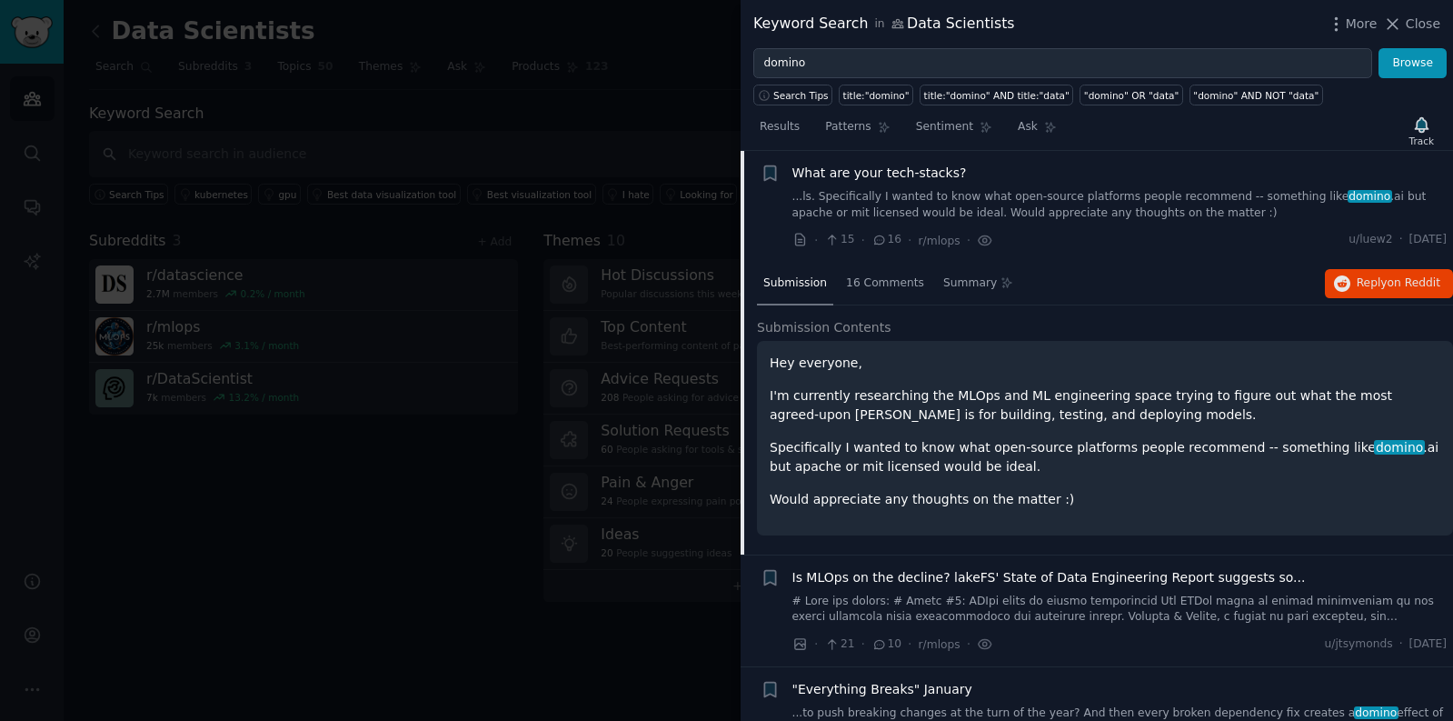
click at [823, 521] on div "Hey everyone, I'm currently researching the MLOps and ML engineering space tryi…" at bounding box center [1105, 438] width 696 height 195
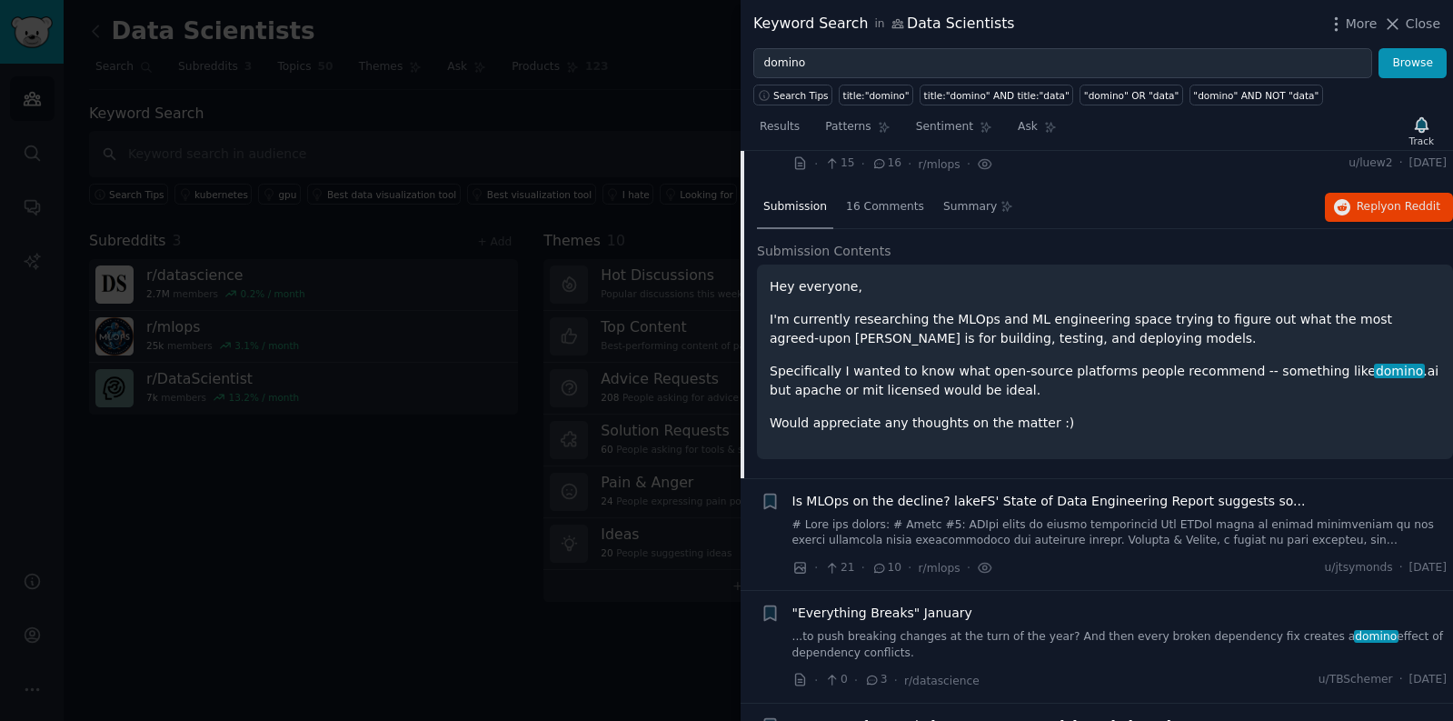
scroll to position [215, 0]
click at [880, 203] on span "16 Comments" at bounding box center [885, 210] width 78 height 16
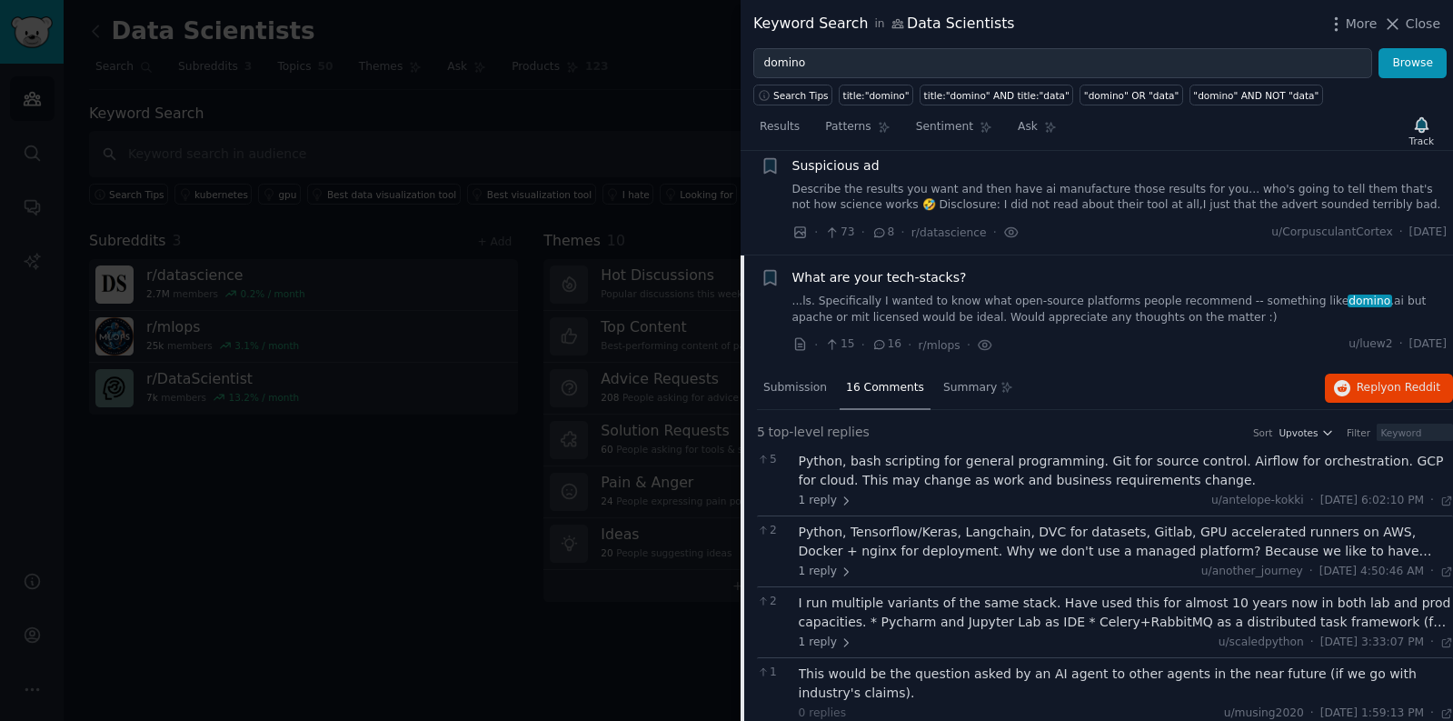
scroll to position [32, 0]
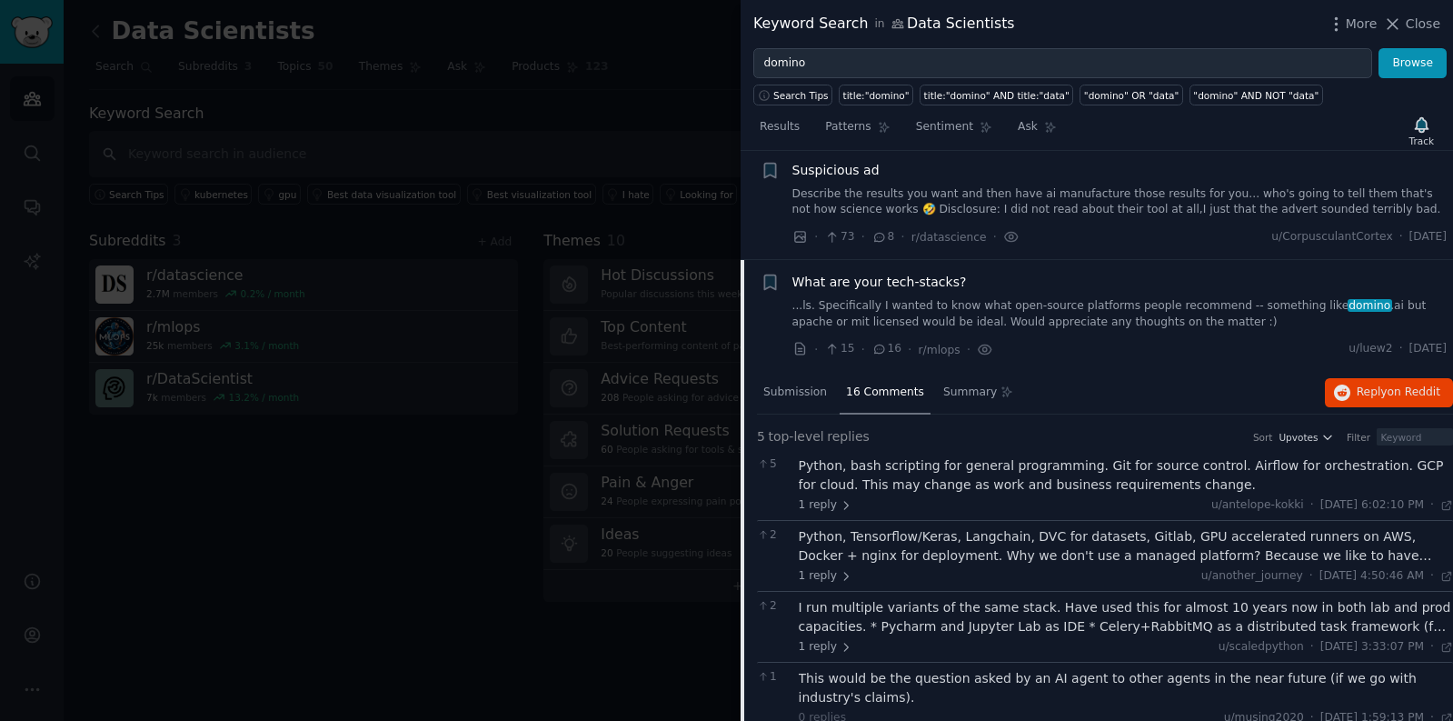
click at [889, 277] on span "What are your tech-stacks?" at bounding box center [880, 282] width 175 height 19
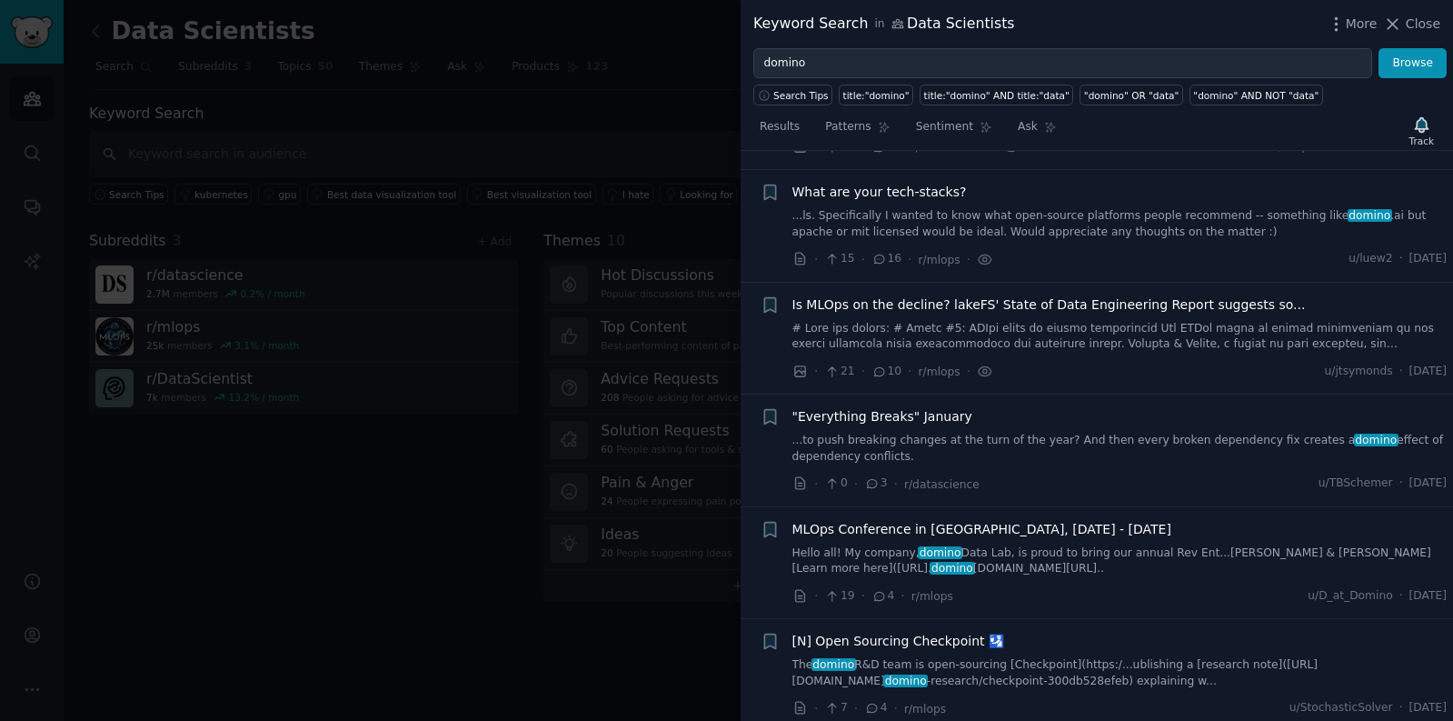
scroll to position [141, 0]
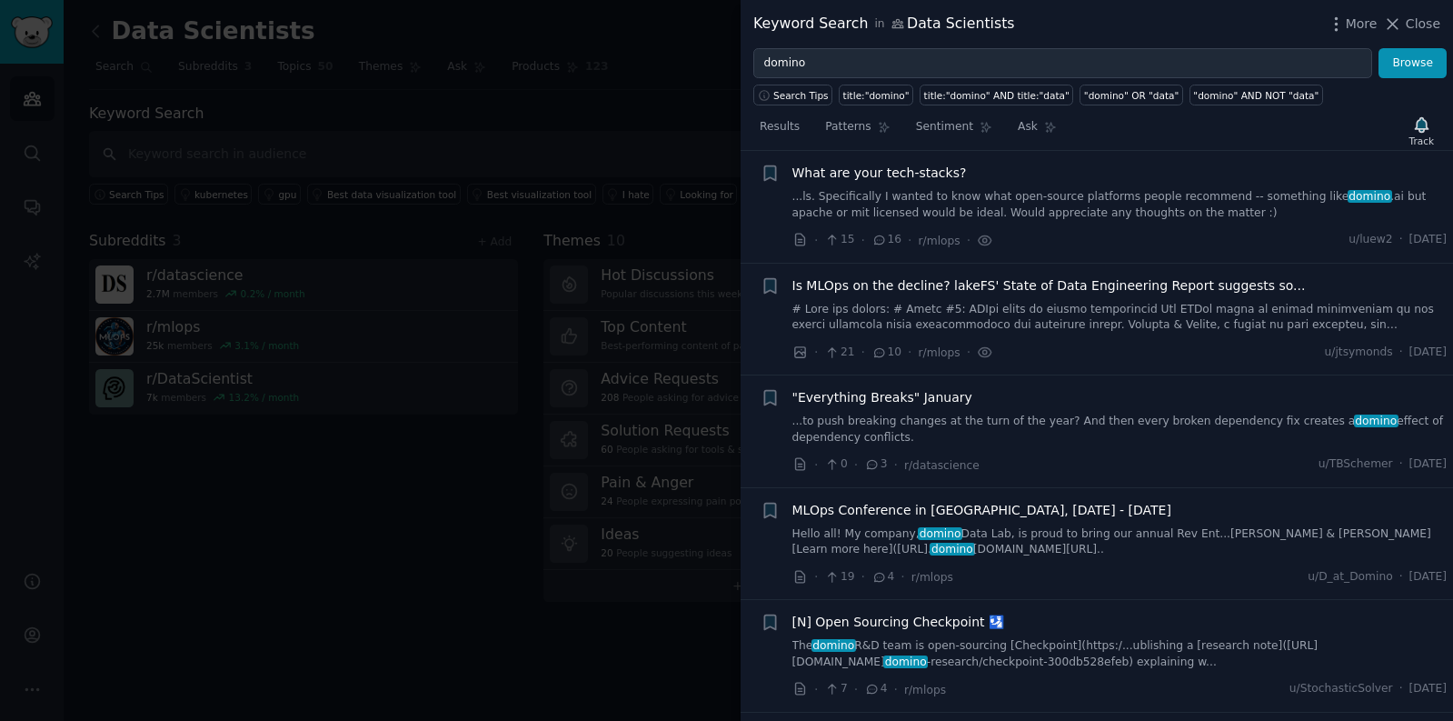
click at [889, 166] on span "What are your tech-stacks?" at bounding box center [880, 173] width 175 height 19
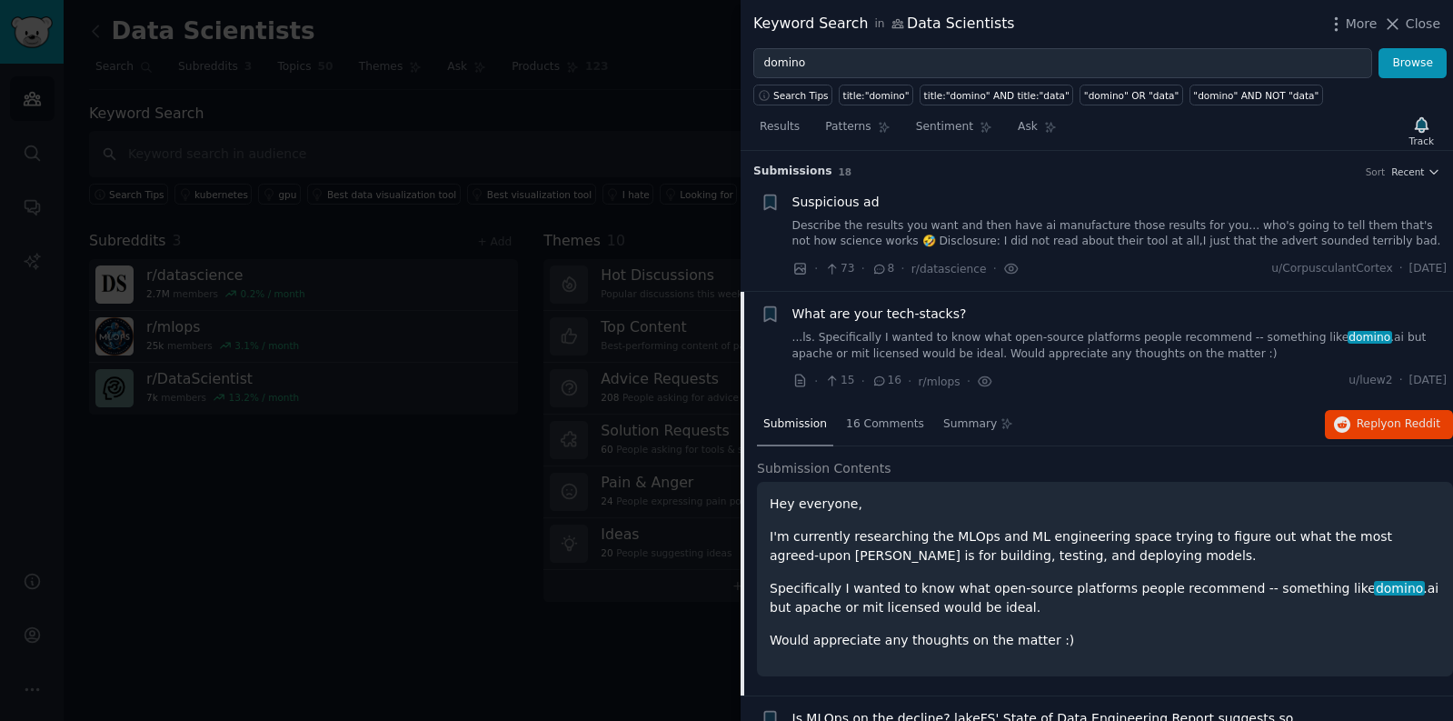
click at [816, 42] on div "Keyword Search in Data Scientists More Close" at bounding box center [1097, 24] width 713 height 48
click at [836, 81] on div "Search Tips" at bounding box center [795, 91] width 85 height 27
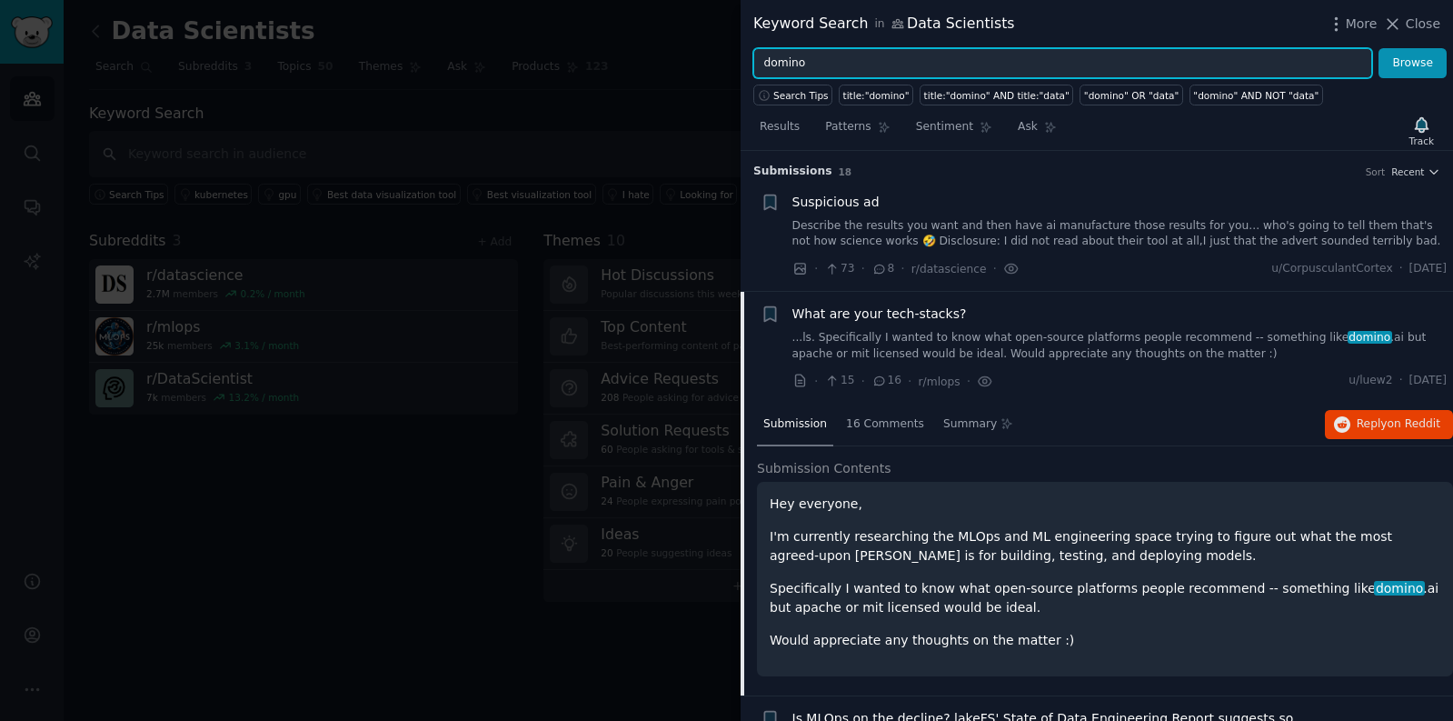
click at [833, 65] on input "domino" at bounding box center [1062, 63] width 619 height 31
drag, startPoint x: 833, startPoint y: 65, endPoint x: 741, endPoint y: 57, distance: 92.2
click at [741, 57] on div "domino Browse" at bounding box center [1097, 63] width 713 height 31
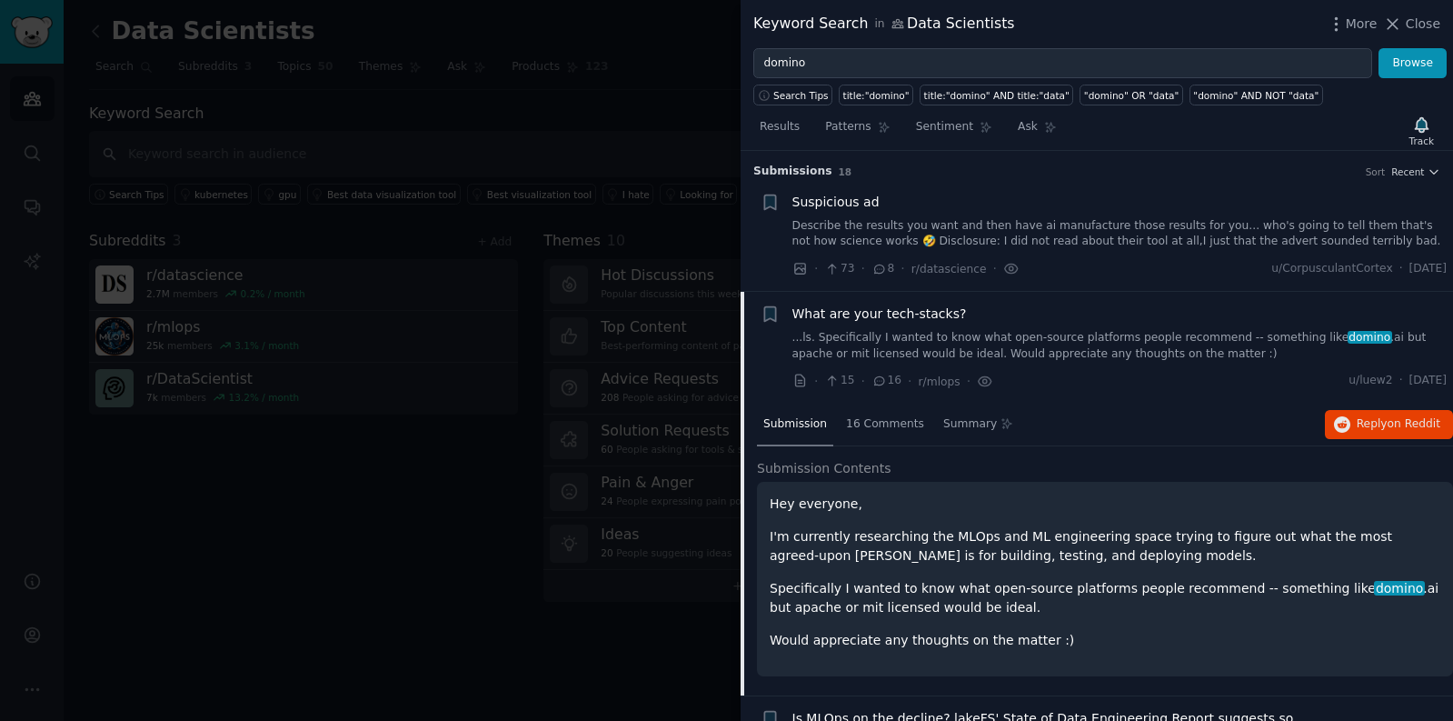
click at [1005, 336] on link "...ls. Specifically I wanted to know what open-source platforms people recommen…" at bounding box center [1120, 346] width 655 height 32
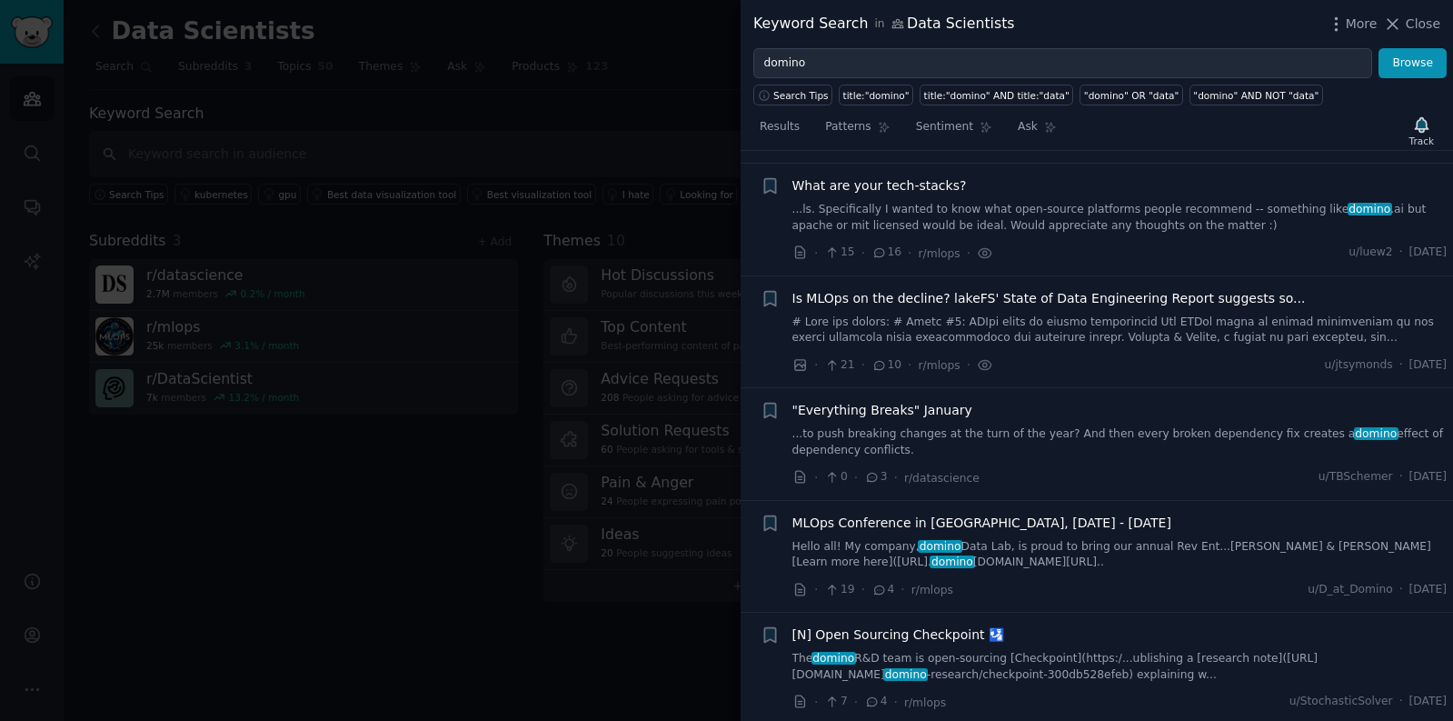
scroll to position [141, 0]
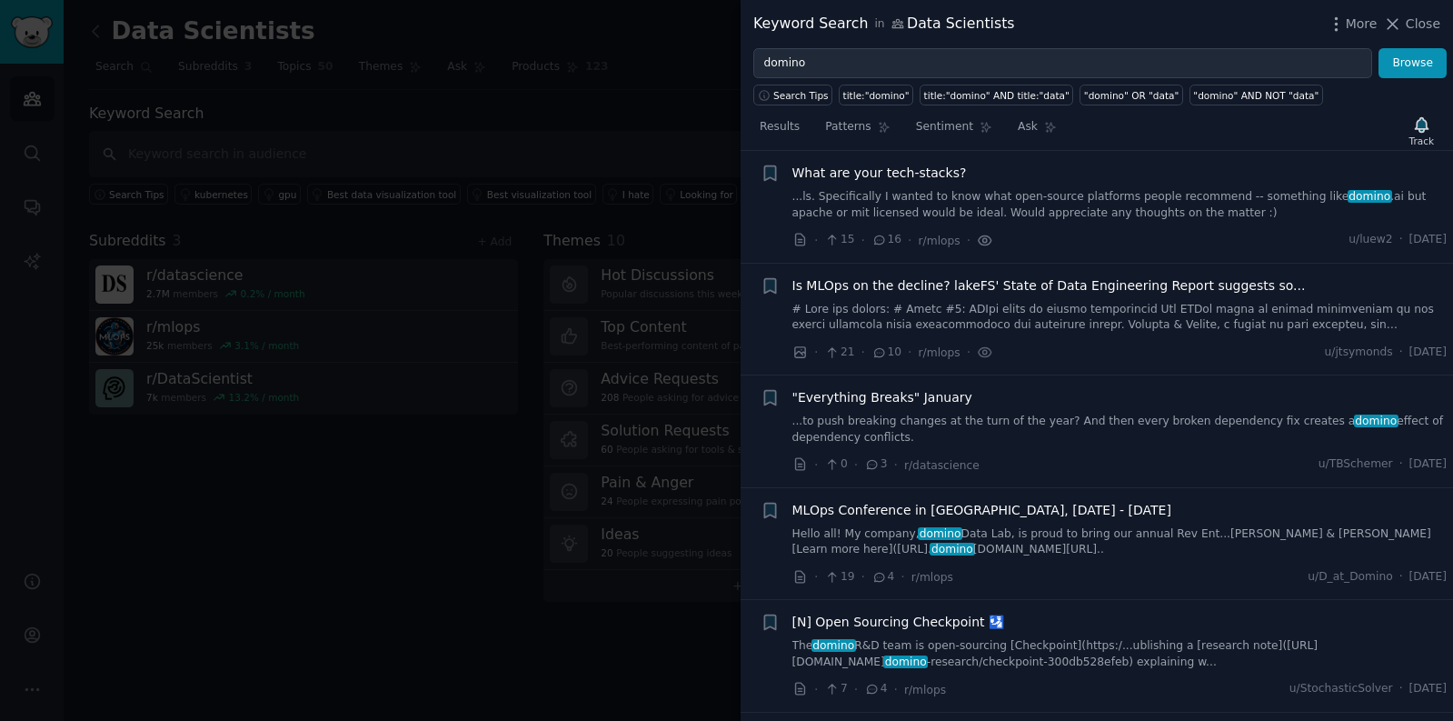
click at [982, 241] on icon at bounding box center [985, 240] width 16 height 19
click at [982, 234] on icon at bounding box center [985, 240] width 16 height 19
click at [983, 242] on icon at bounding box center [985, 240] width 4 height 4
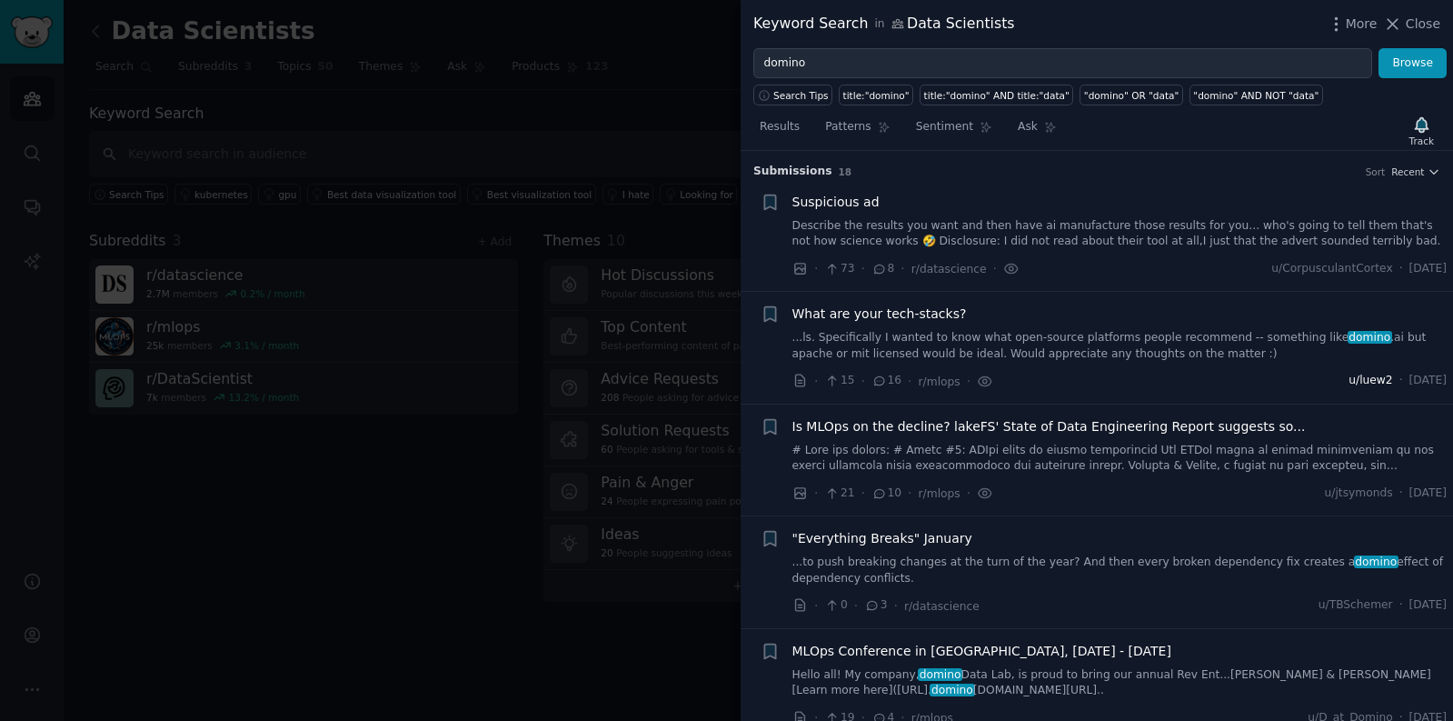
scroll to position [1, 0]
click at [797, 380] on icon at bounding box center [799, 380] width 9 height 12
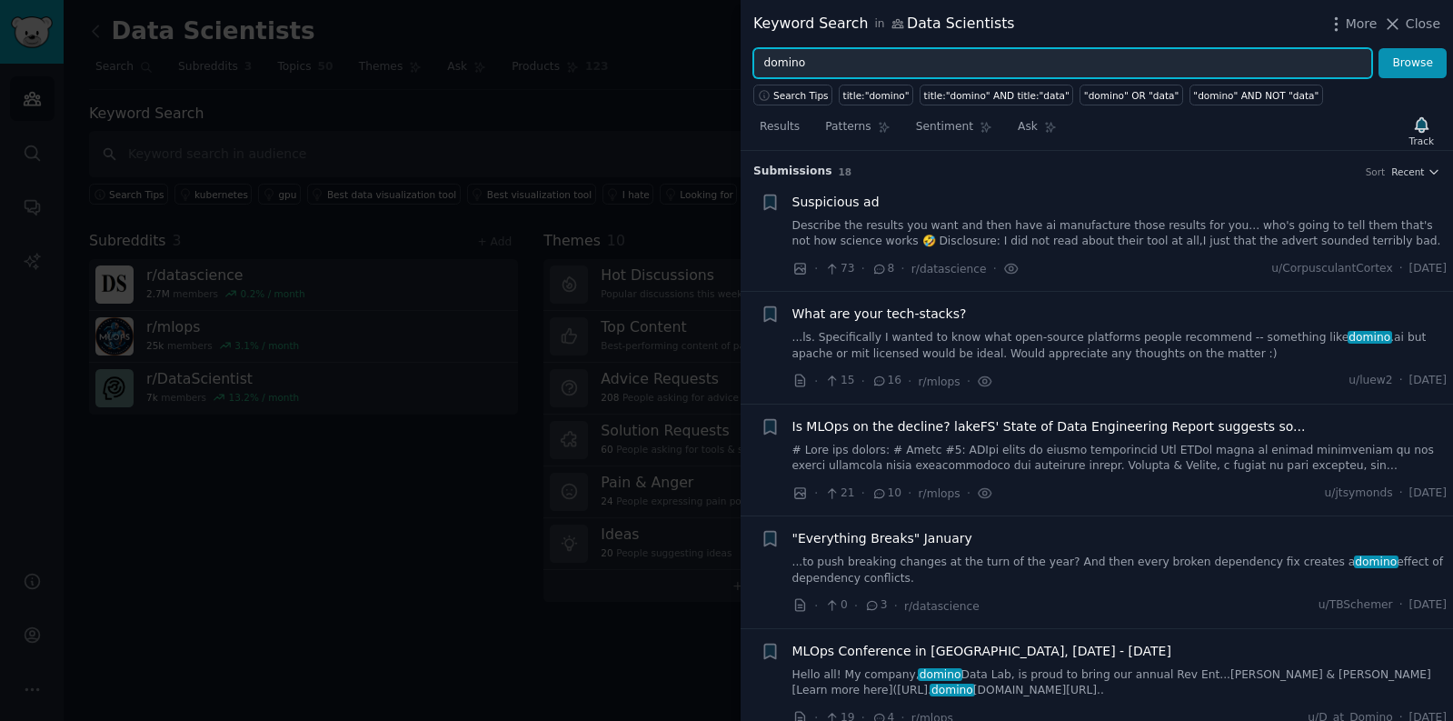
click at [843, 63] on input "domino" at bounding box center [1062, 63] width 619 height 31
drag, startPoint x: 843, startPoint y: 63, endPoint x: 711, endPoint y: 63, distance: 131.8
click at [711, 63] on div "Keyword Search in Data Scientists More Close domino Browse Search Tips title:"d…" at bounding box center [726, 360] width 1453 height 721
click at [1379, 48] on button "Browse" at bounding box center [1413, 63] width 68 height 31
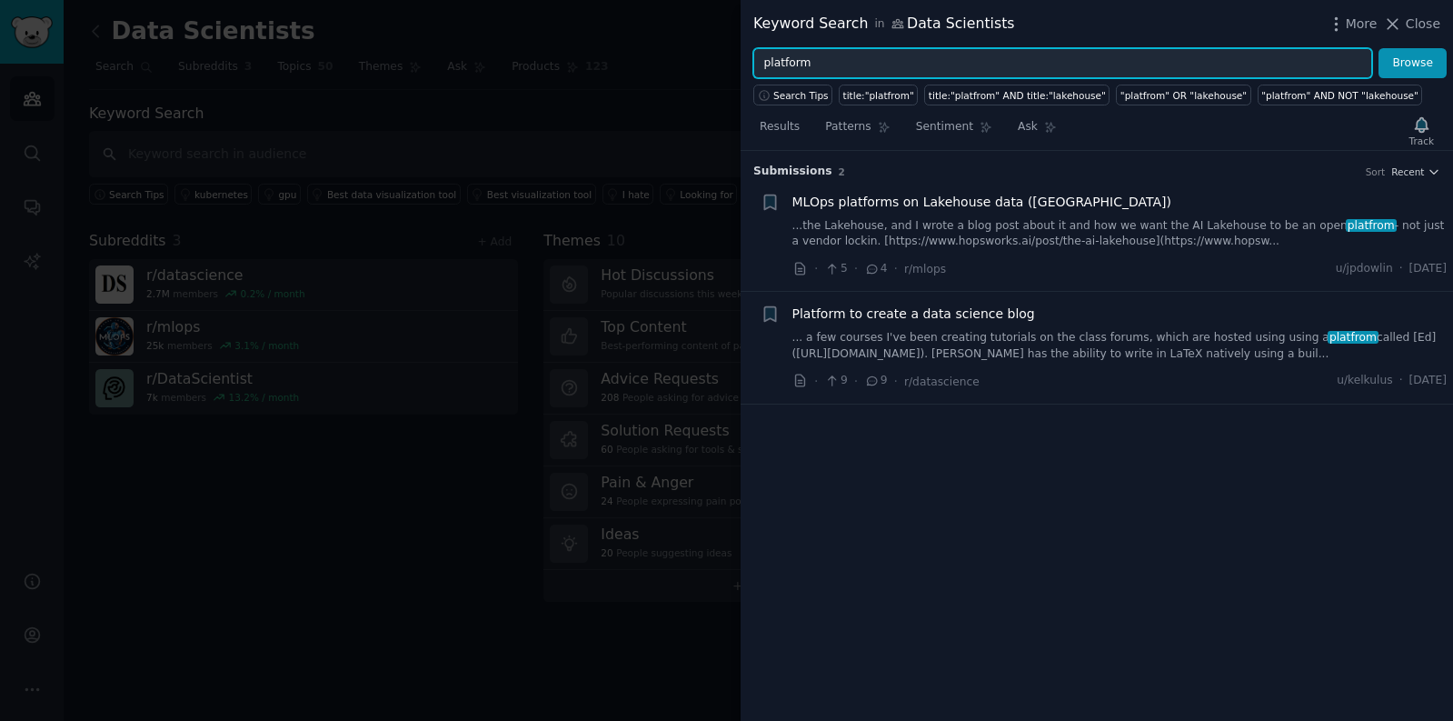
type input "platform"
click at [1379, 48] on button "Browse" at bounding box center [1413, 63] width 68 height 31
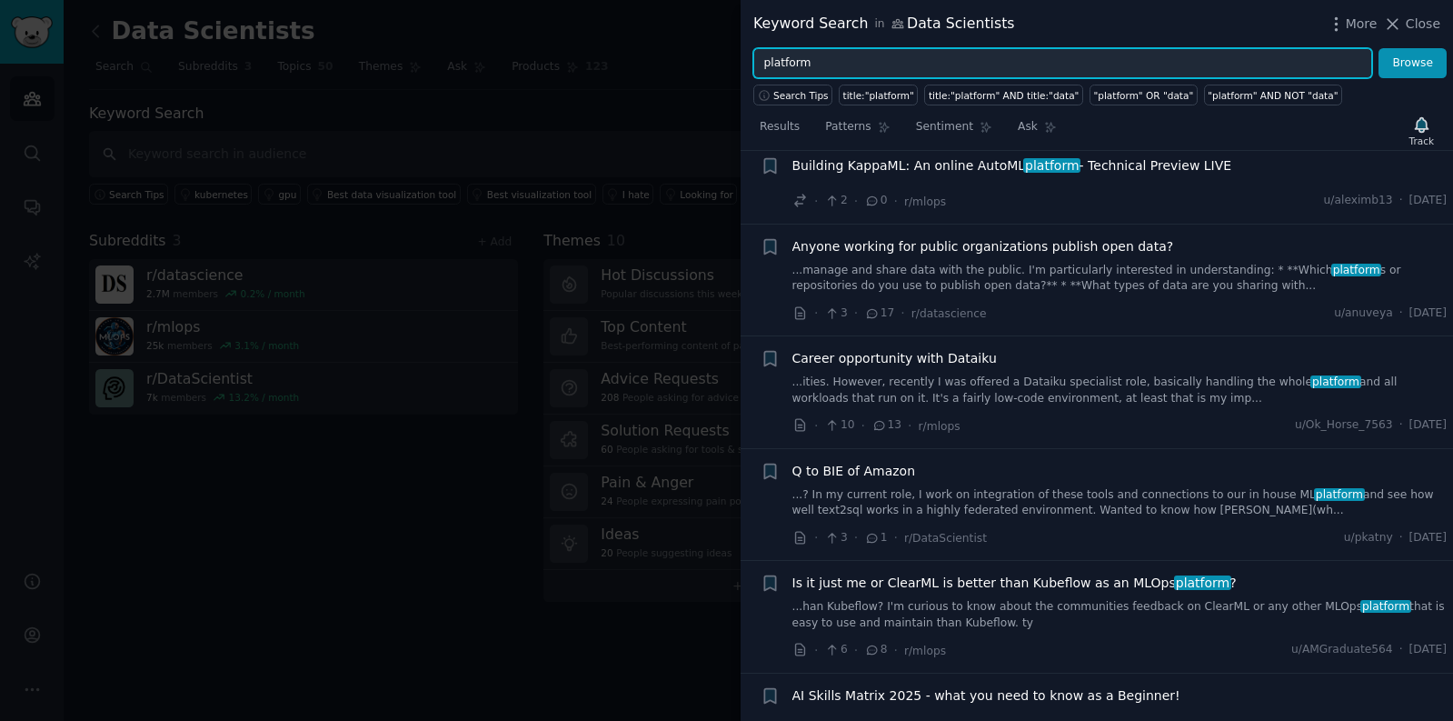
scroll to position [4729, 0]
